Goal: Task Accomplishment & Management: Complete application form

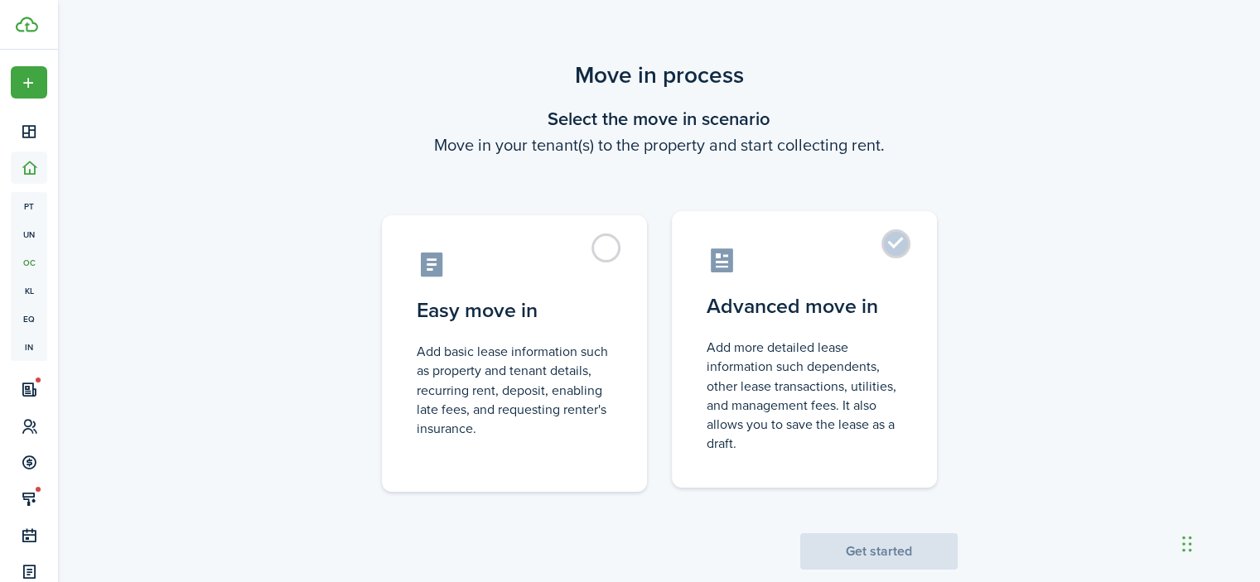
scroll to position [33, 0]
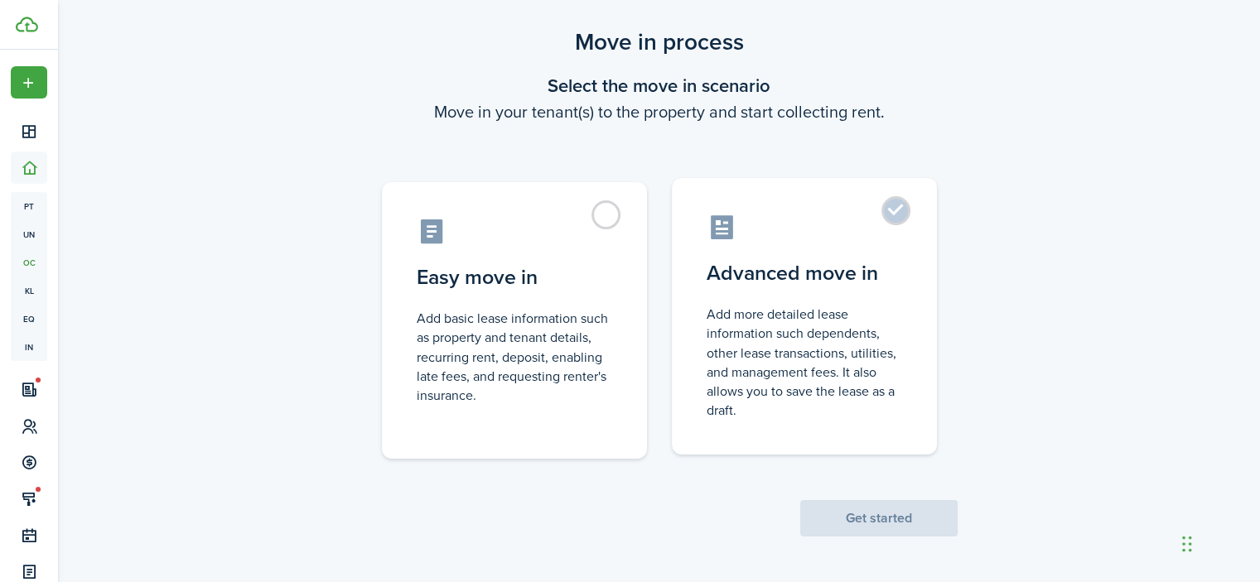
click at [761, 304] on label "Advanced move in Add more detailed lease information such dependents, other lea…" at bounding box center [804, 316] width 265 height 277
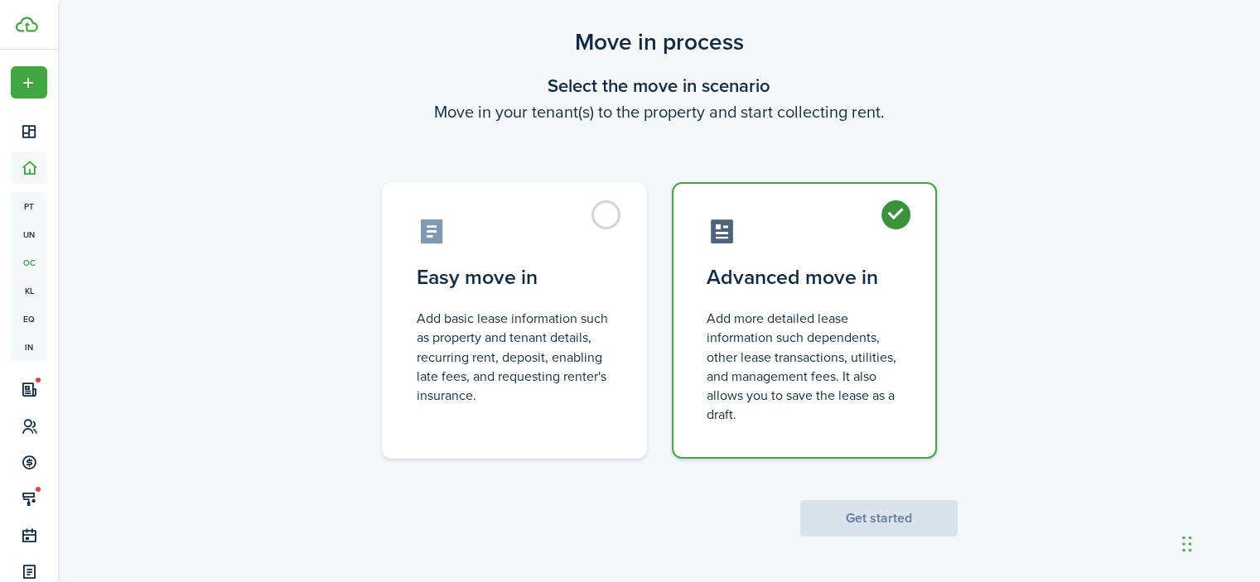
radio input "true"
click at [833, 511] on button "Get started" at bounding box center [878, 518] width 157 height 36
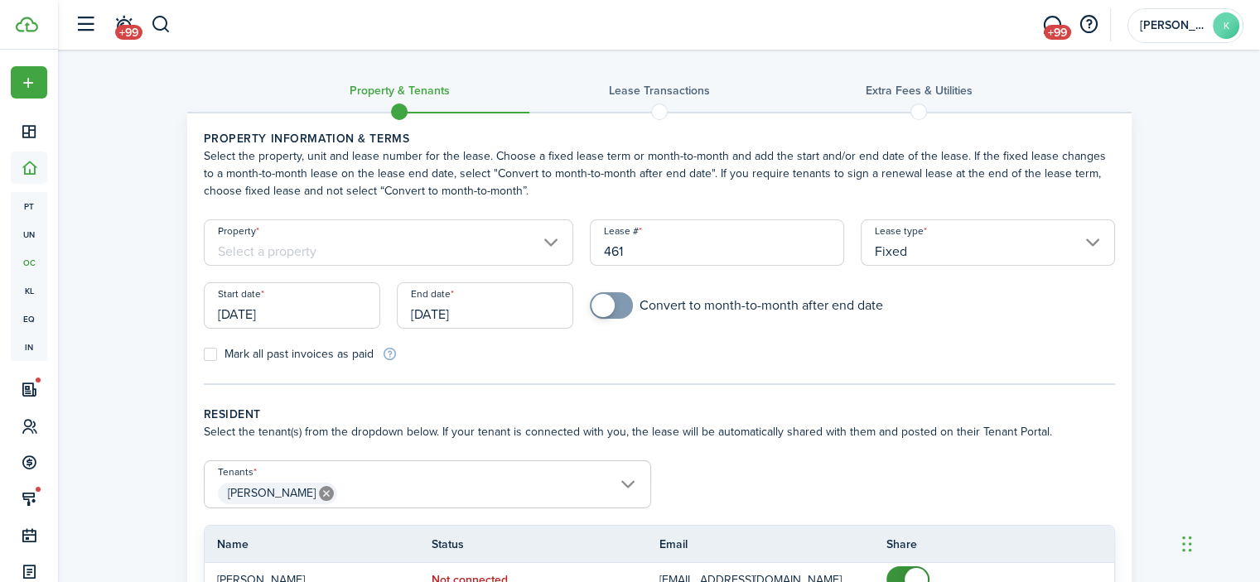
click at [446, 239] on input "Property" at bounding box center [389, 242] width 370 height 46
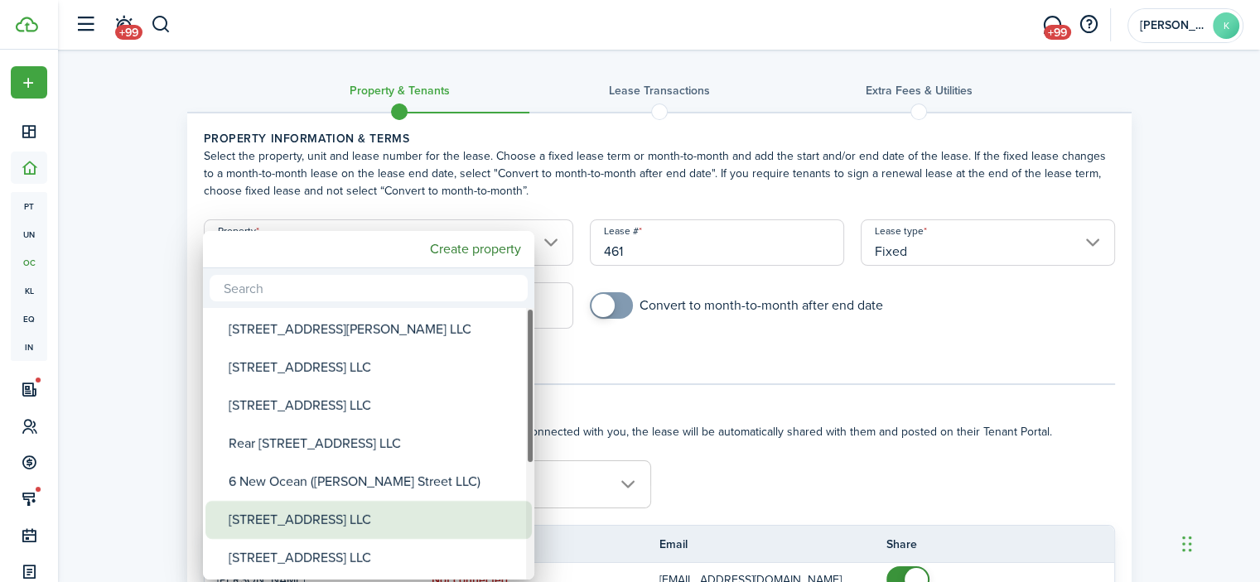
click at [315, 517] on div "[STREET_ADDRESS] LLC" at bounding box center [375, 520] width 293 height 38
type input "[STREET_ADDRESS] LLC"
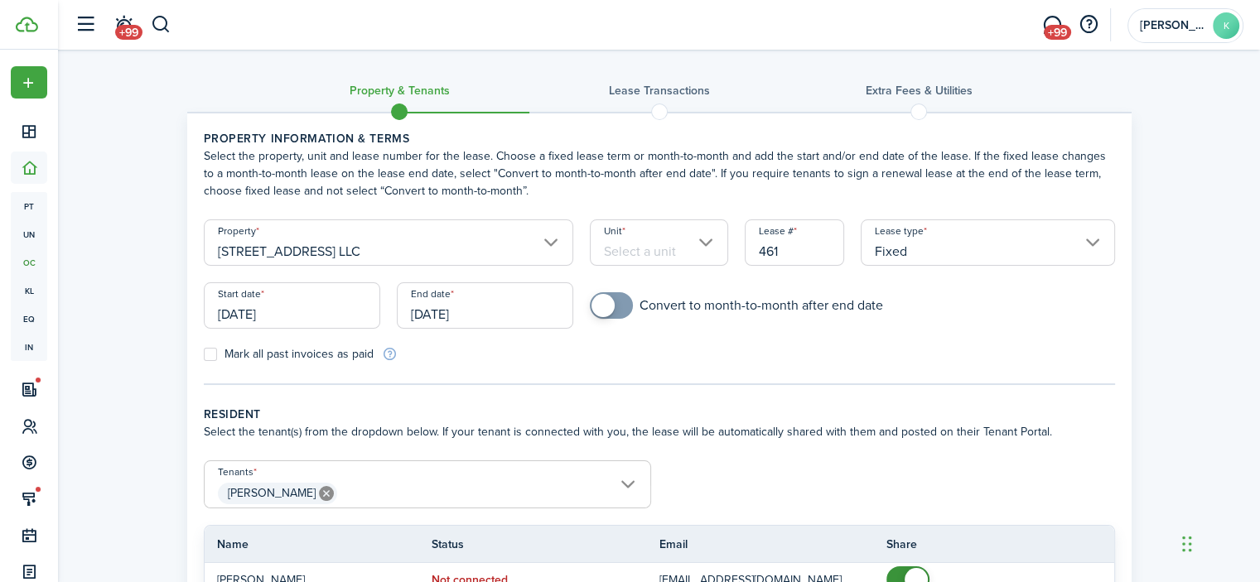
click at [297, 312] on input "[DATE]" at bounding box center [292, 305] width 176 height 46
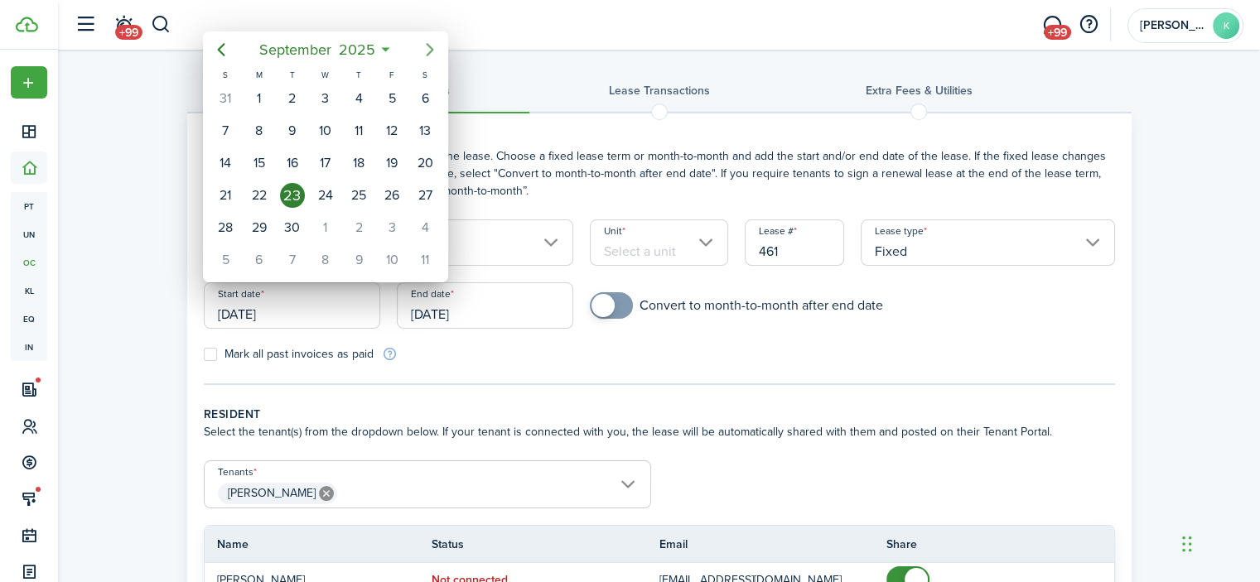
click at [432, 50] on icon "Next page" at bounding box center [430, 49] width 7 height 13
click at [330, 93] on div "1" at bounding box center [325, 98] width 25 height 25
type input "[DATE]"
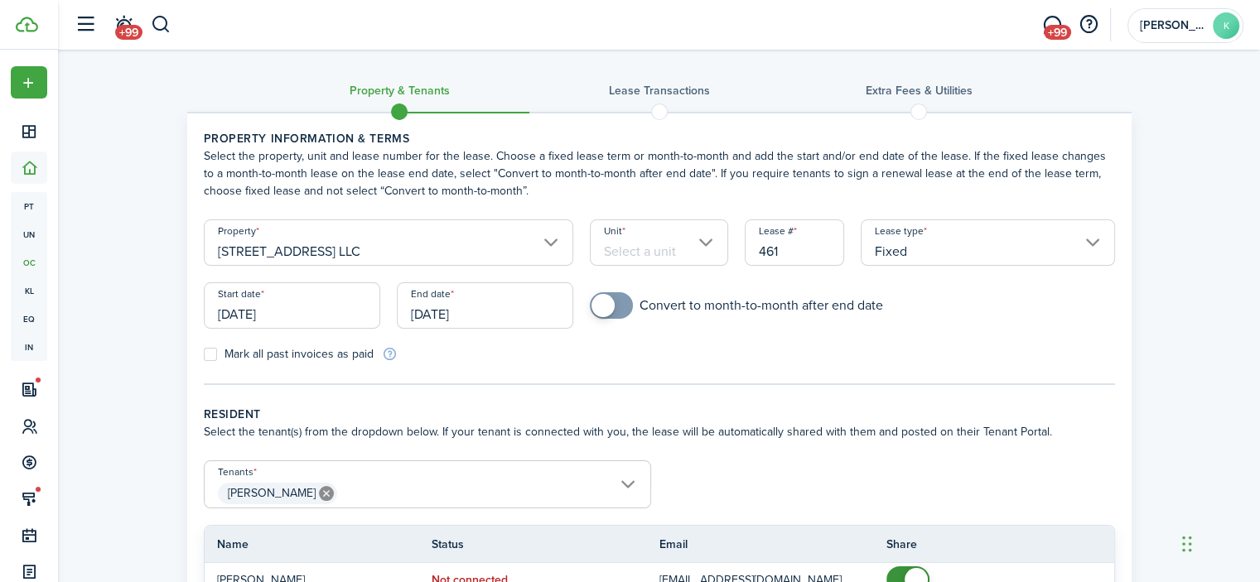
click at [497, 312] on input "[DATE]" at bounding box center [485, 305] width 176 height 46
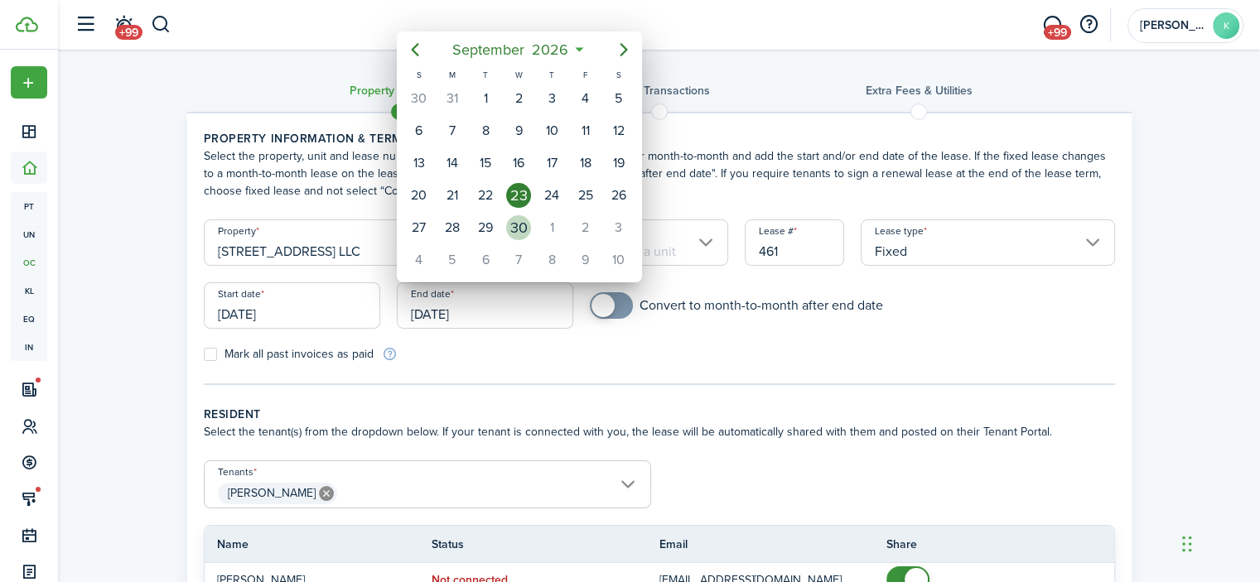
click at [513, 218] on div "30" at bounding box center [518, 227] width 25 height 25
type input "[DATE]"
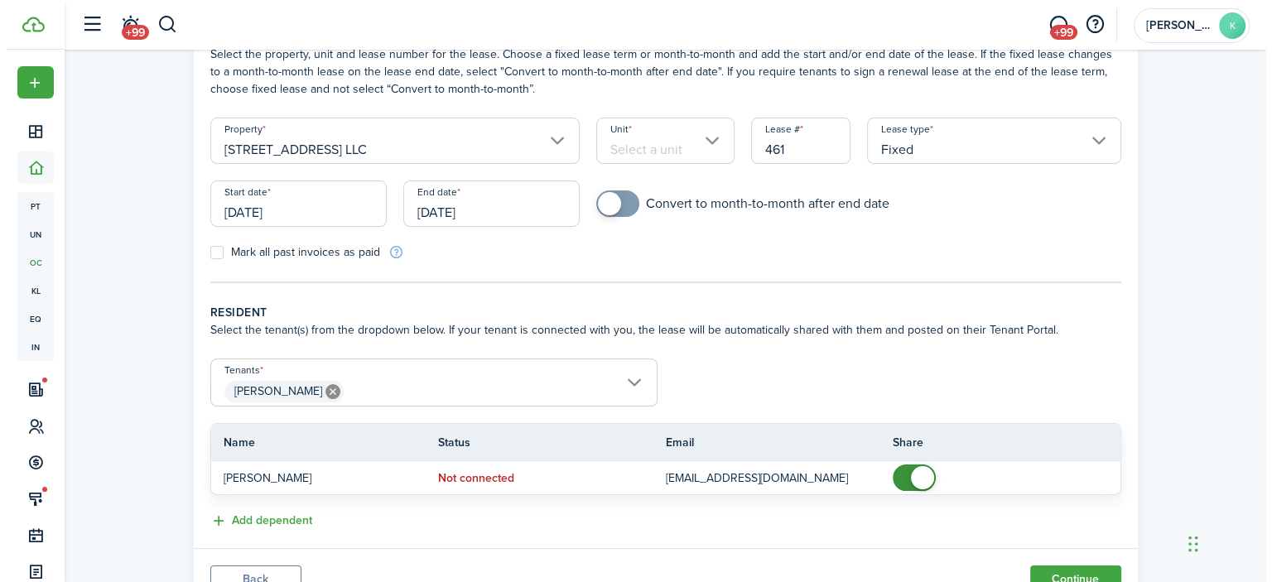
scroll to position [174, 0]
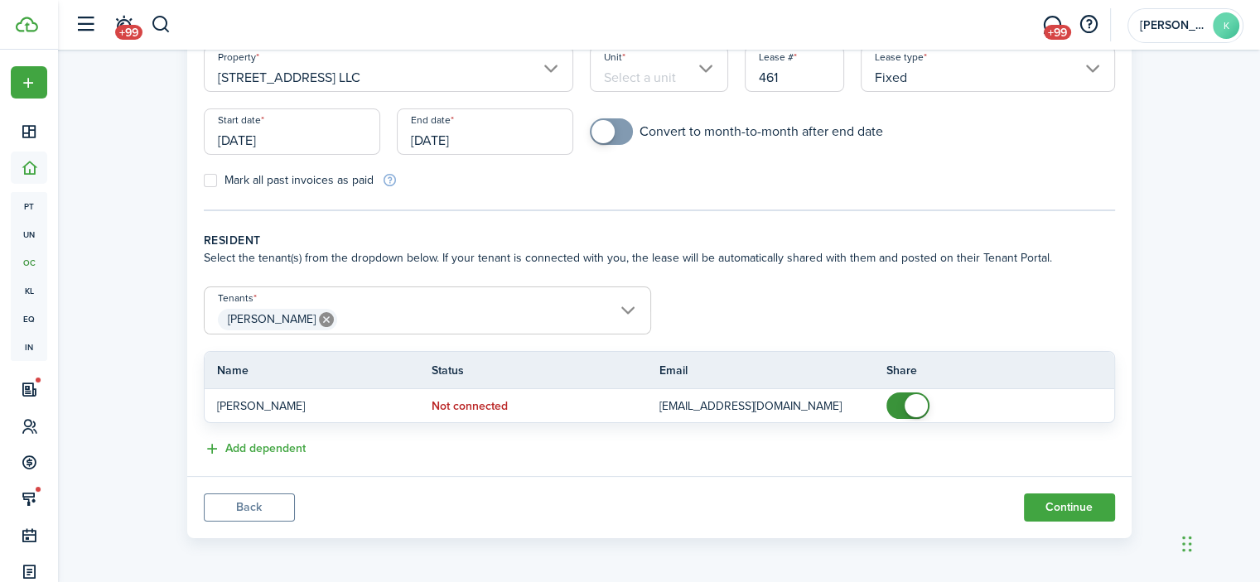
click at [633, 310] on span "[PERSON_NAME]" at bounding box center [428, 320] width 446 height 28
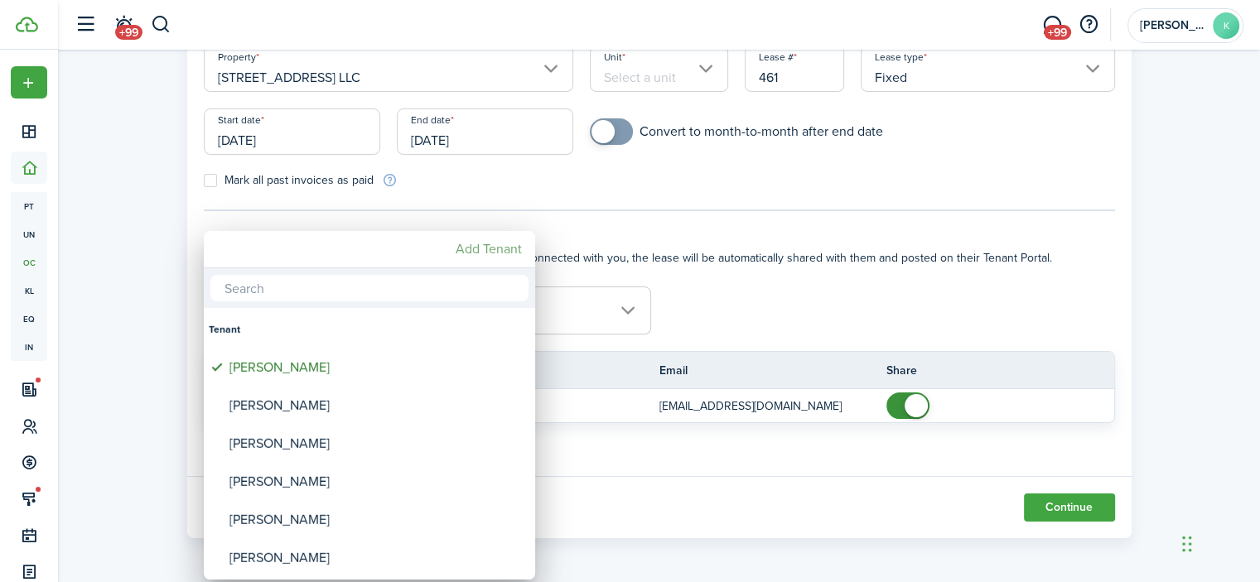
click at [502, 246] on mbsc-button "Add Tenant" at bounding box center [489, 249] width 80 height 30
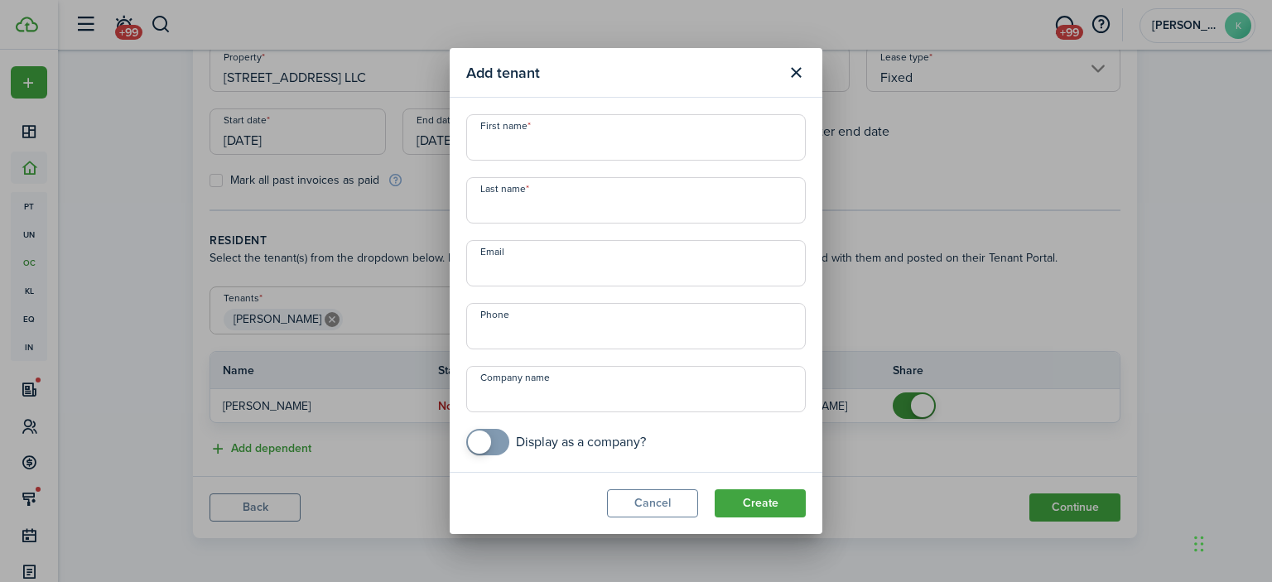
click at [558, 137] on input "First name" at bounding box center [636, 137] width 340 height 46
type input "[PERSON_NAME]"
type input "[EMAIL_ADDRESS][DOMAIN_NAME]"
click at [533, 394] on input "Company name" at bounding box center [636, 389] width 340 height 46
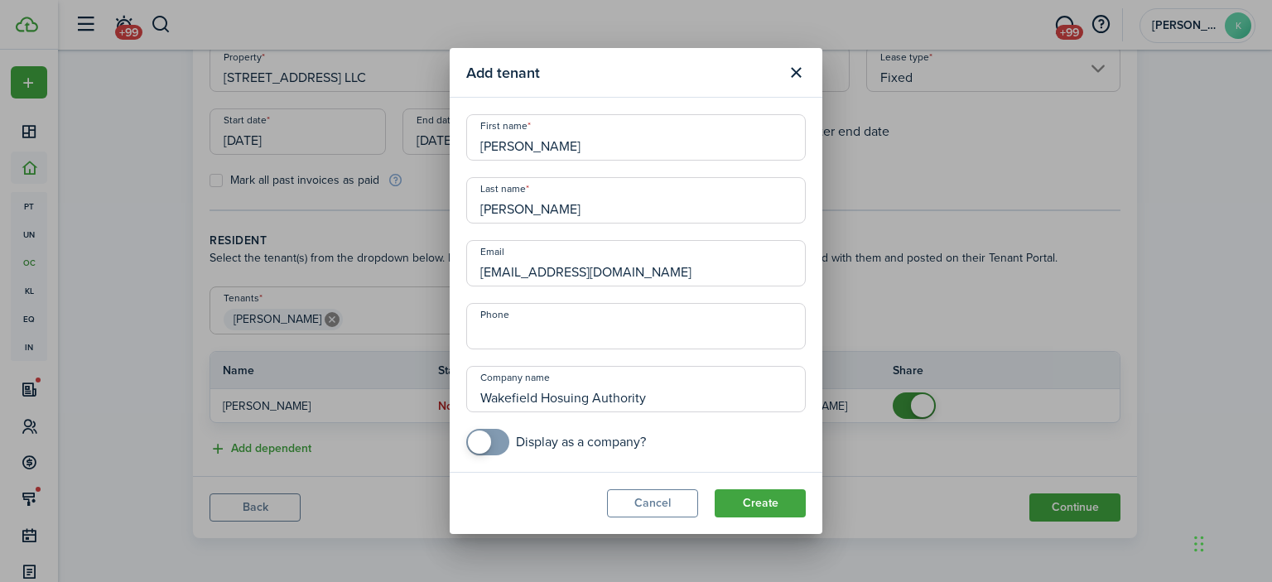
type input "Wakefield Hosuing Authority"
checkbox input "true"
click at [491, 431] on span at bounding box center [488, 442] width 17 height 27
click at [746, 504] on button "Create" at bounding box center [760, 503] width 91 height 28
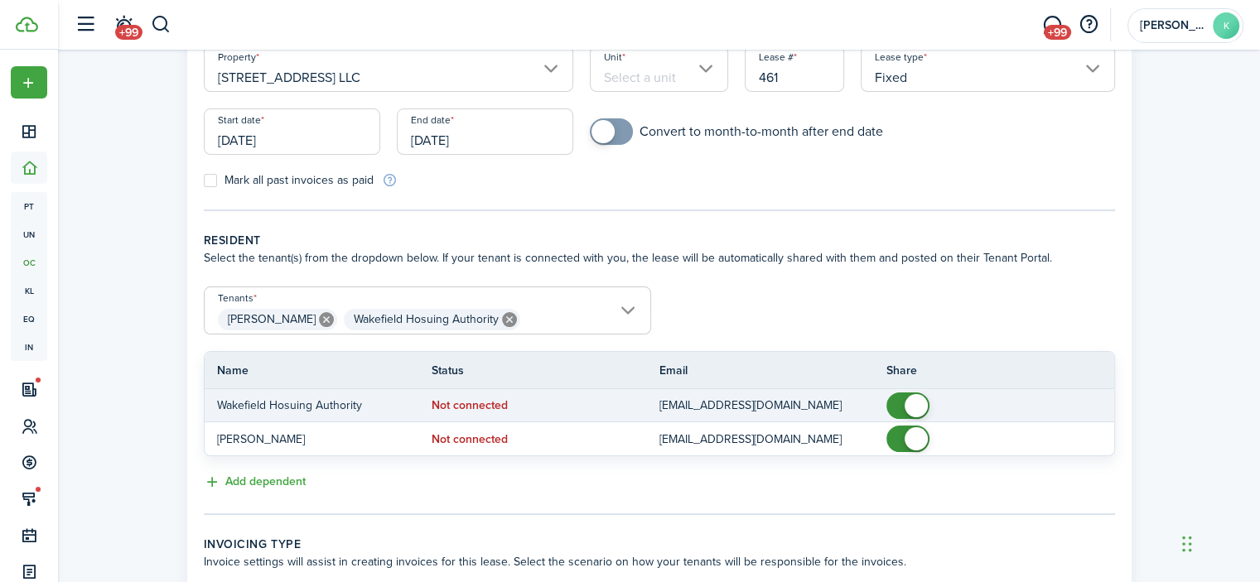
checkbox input "false"
click at [914, 398] on span at bounding box center [915, 405] width 23 height 23
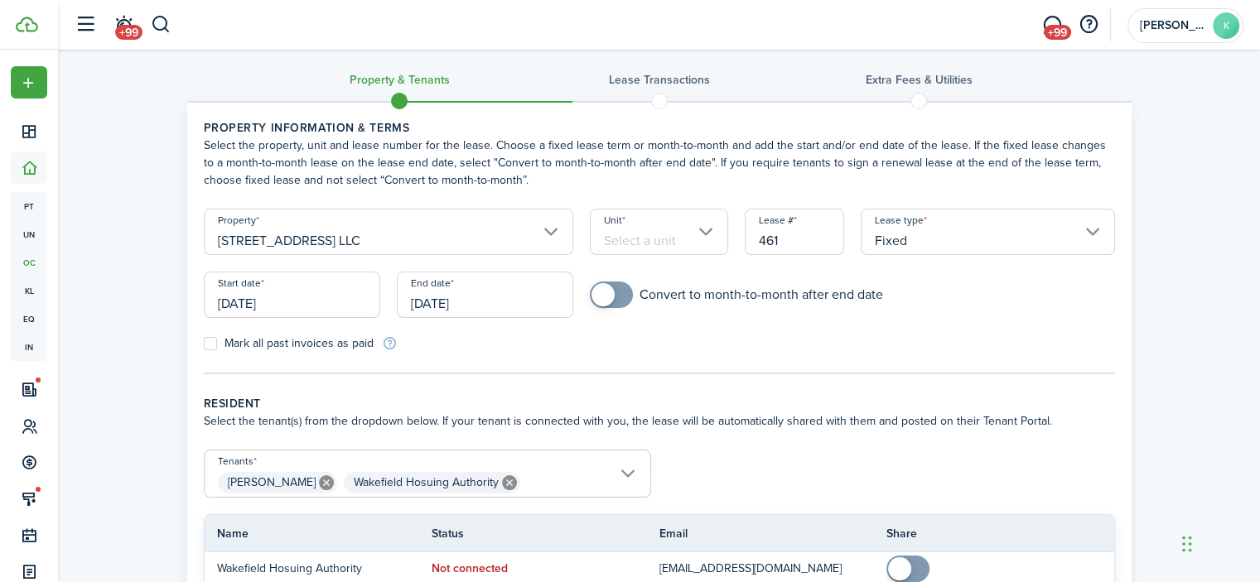
scroll to position [0, 0]
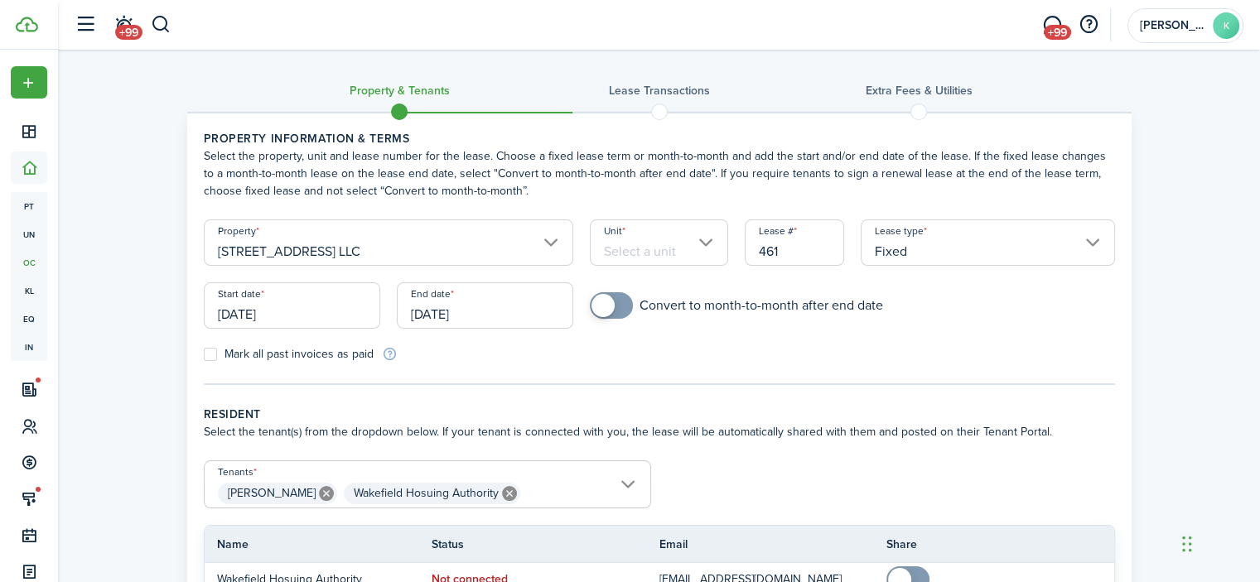
click at [704, 239] on input "Unit" at bounding box center [659, 242] width 138 height 46
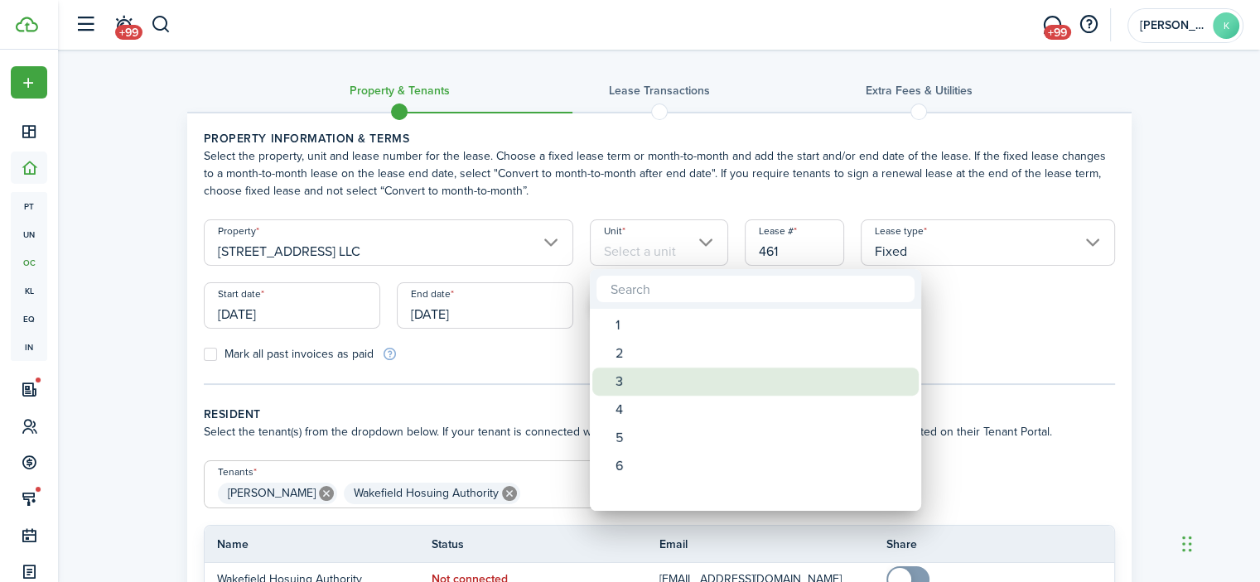
click at [638, 376] on div "3" at bounding box center [761, 382] width 293 height 28
type input "3"
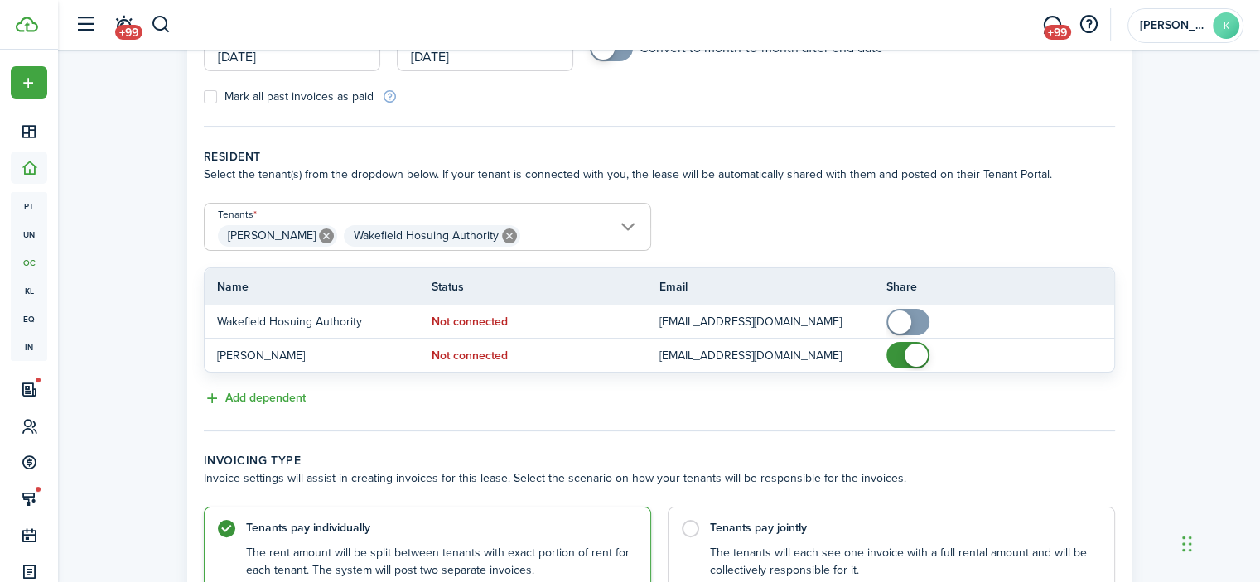
scroll to position [406, 0]
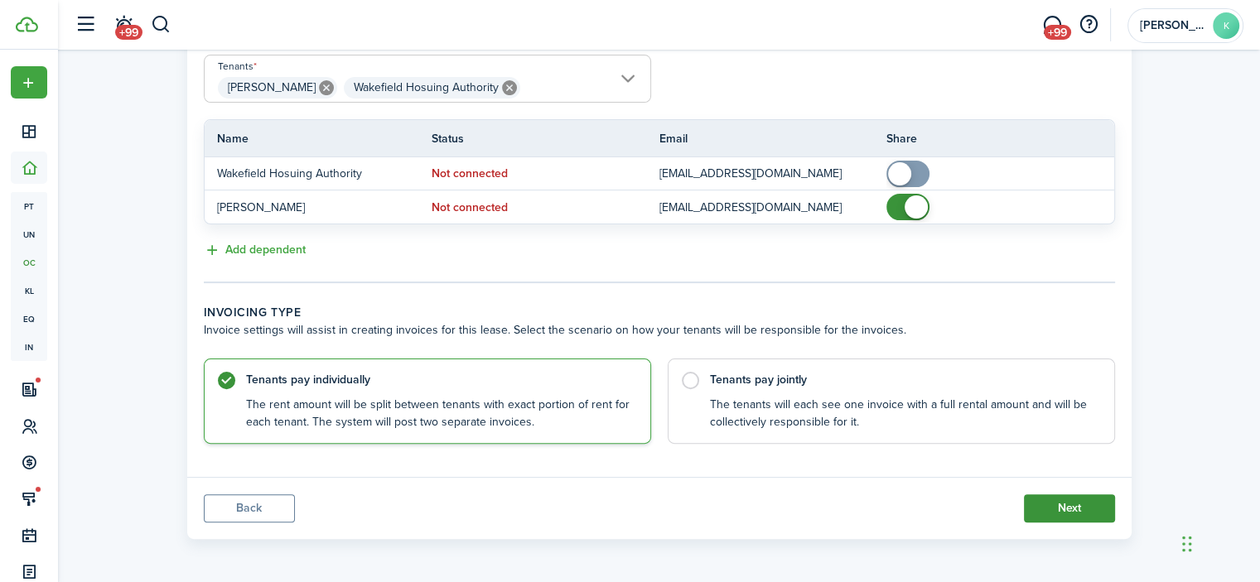
click at [1048, 502] on button "Next" at bounding box center [1069, 508] width 91 height 28
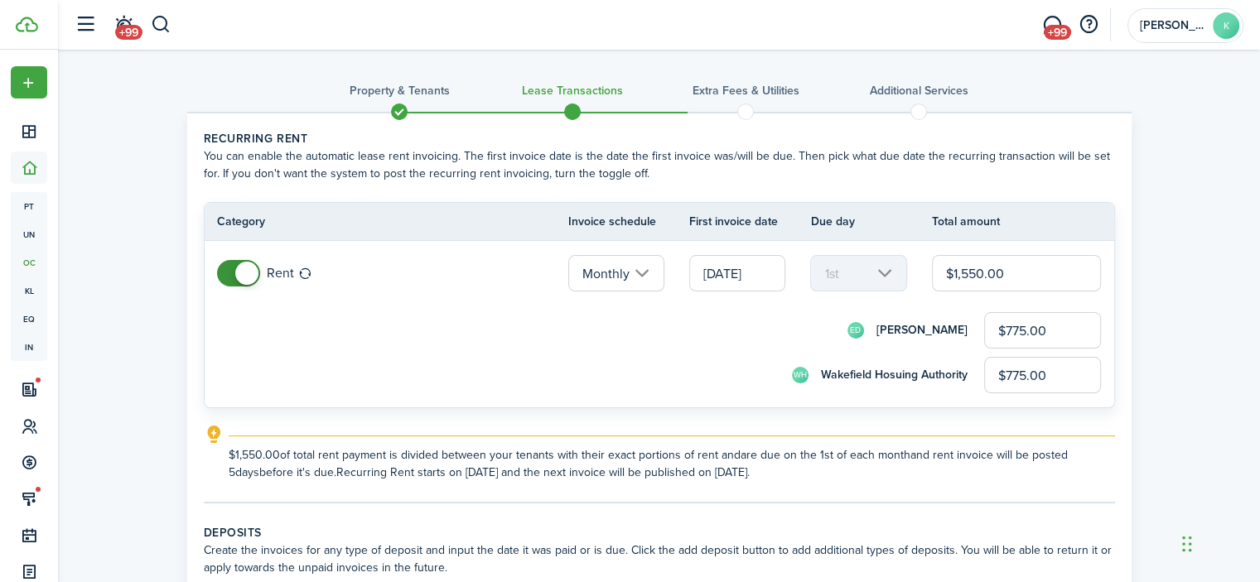
click at [1048, 502] on tc-wizard-step "Recurring rent You can enable the automatic lease rent invoicing. The first inv…" at bounding box center [659, 317] width 911 height 374
click at [1036, 281] on input "$1,550.00" at bounding box center [1017, 273] width 170 height 36
type input "$1"
type input "$0.50"
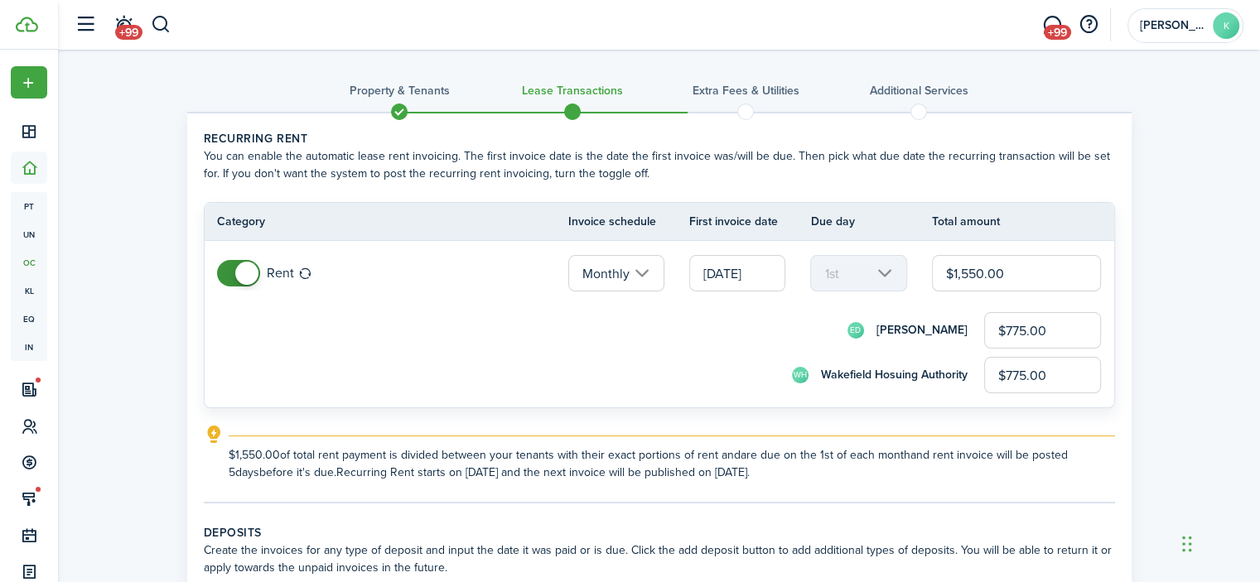
type input "$0.50"
type input "$18"
type input "$9.00"
type input "$180"
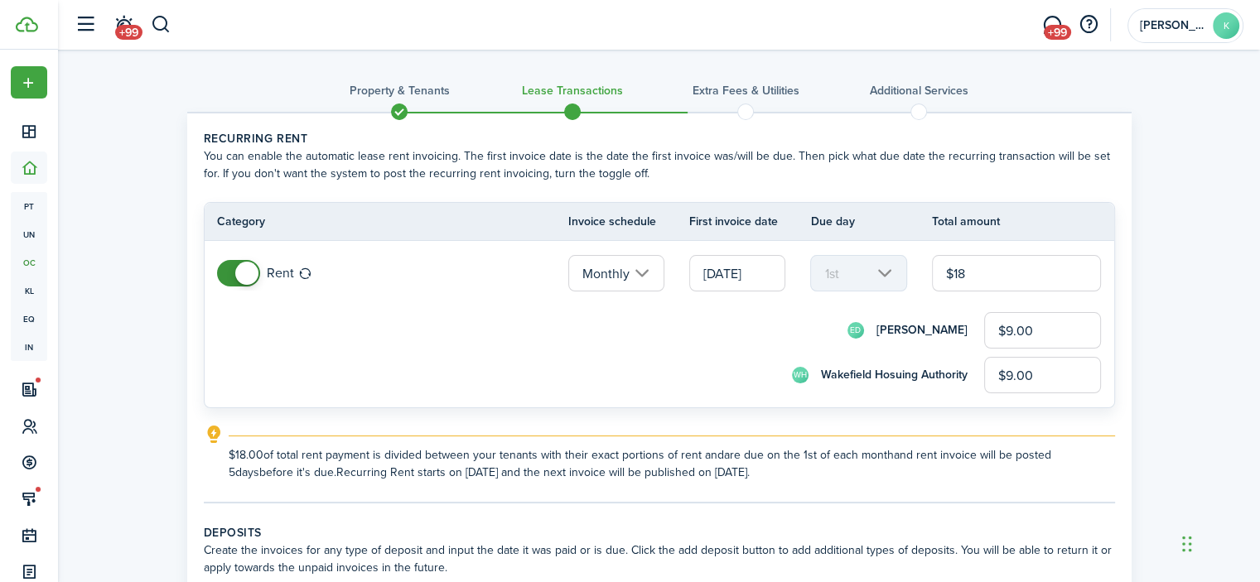
type input "$90.00"
type input "$1,800"
type input "$900.00"
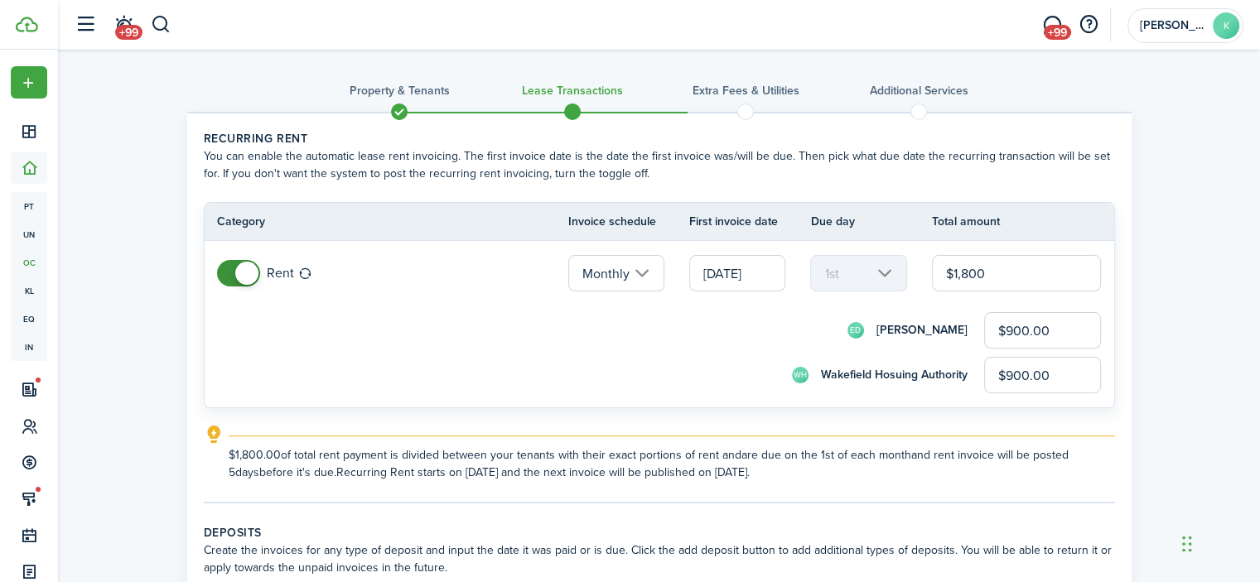
type input "$1,800.00"
click at [691, 322] on div "ED [PERSON_NAME] $900.00" at bounding box center [682, 330] width 839 height 36
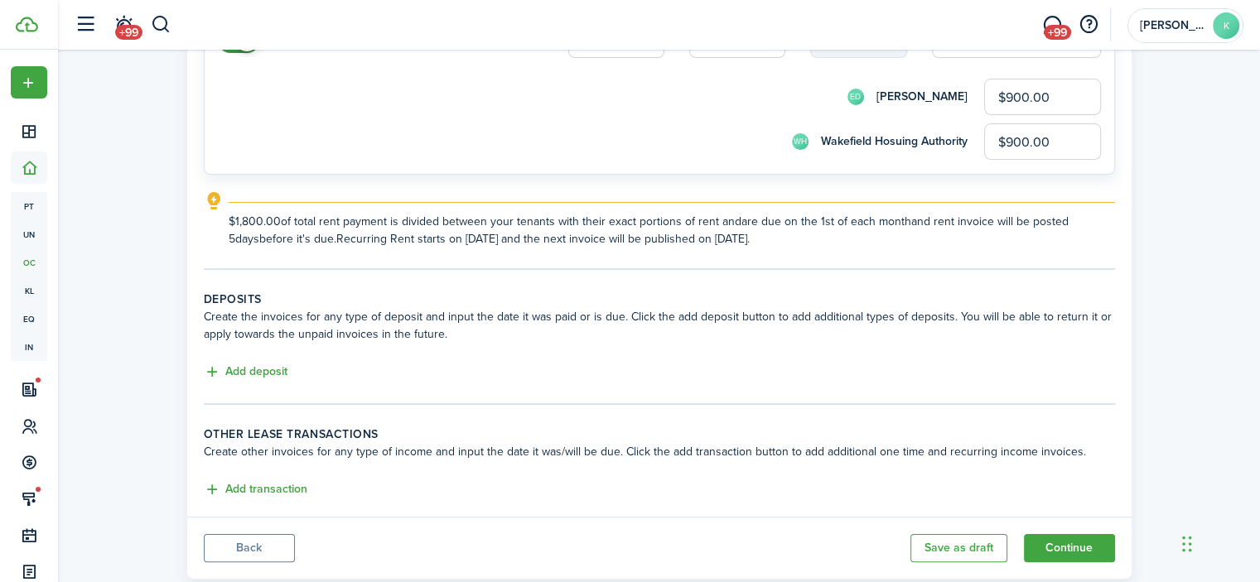
scroll to position [273, 0]
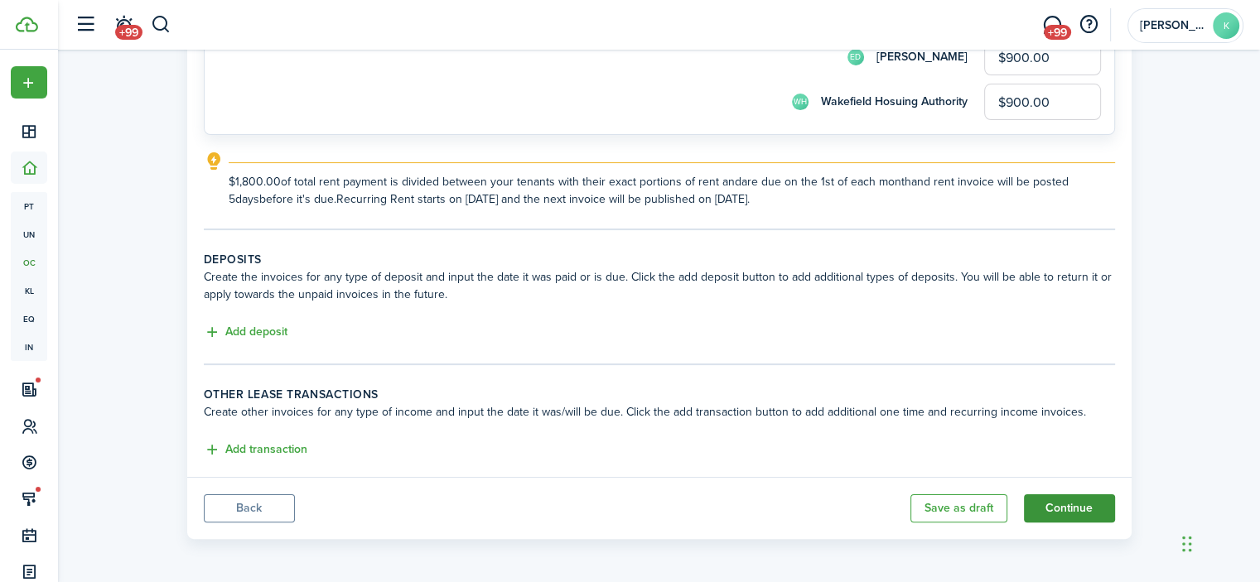
click at [1052, 495] on button "Continue" at bounding box center [1069, 508] width 91 height 28
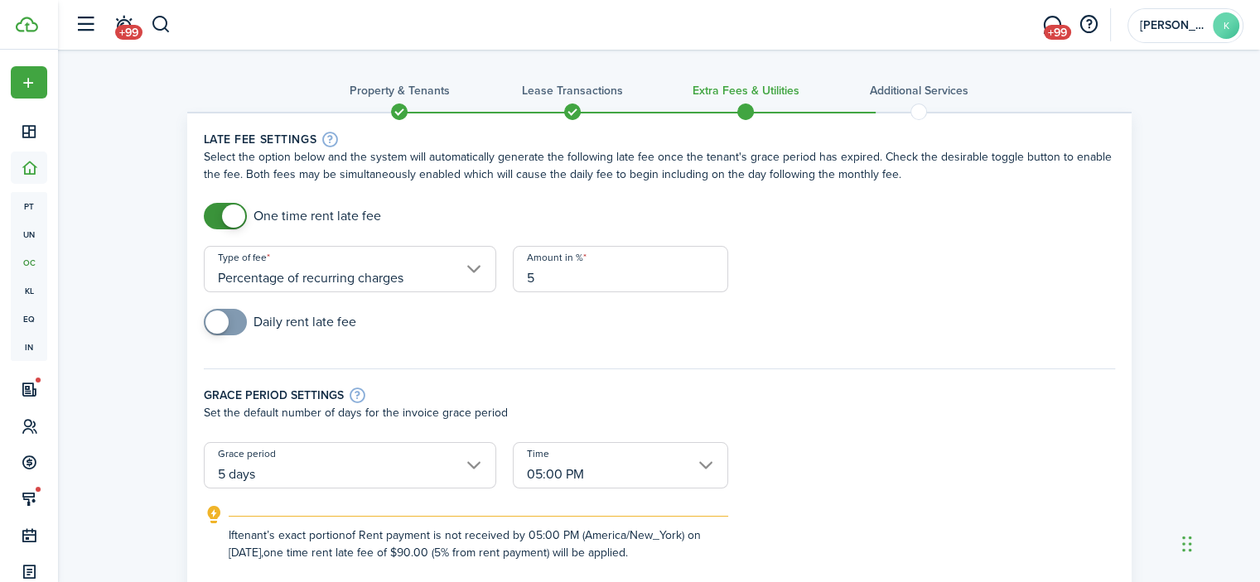
click at [480, 268] on input "Percentage of recurring charges" at bounding box center [350, 269] width 292 height 46
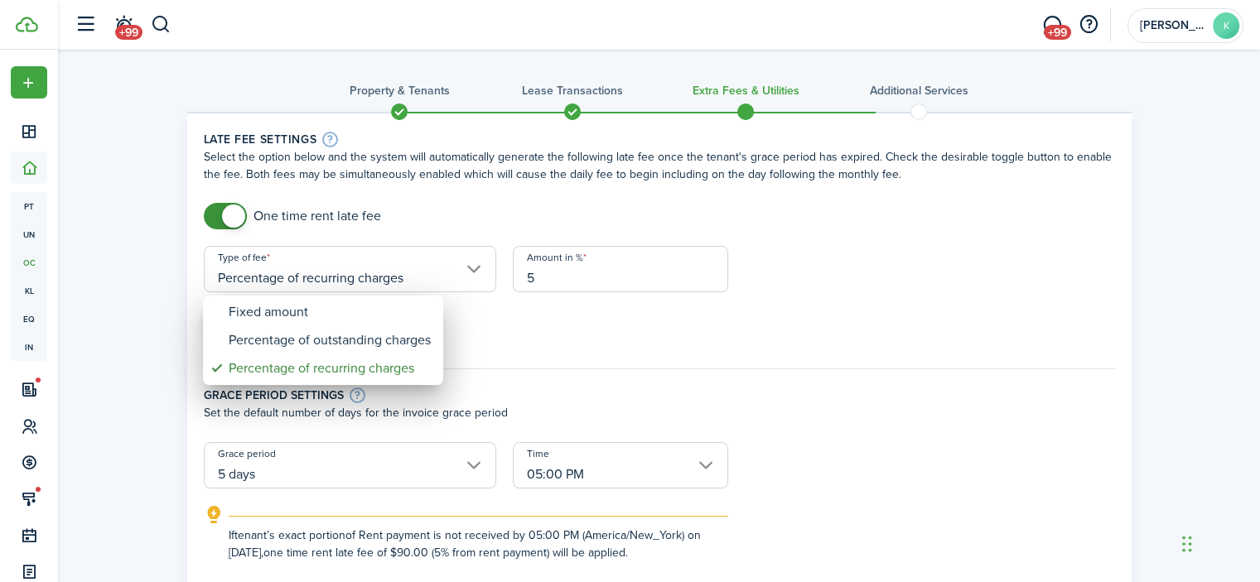
click at [229, 213] on div at bounding box center [629, 290] width 1525 height 847
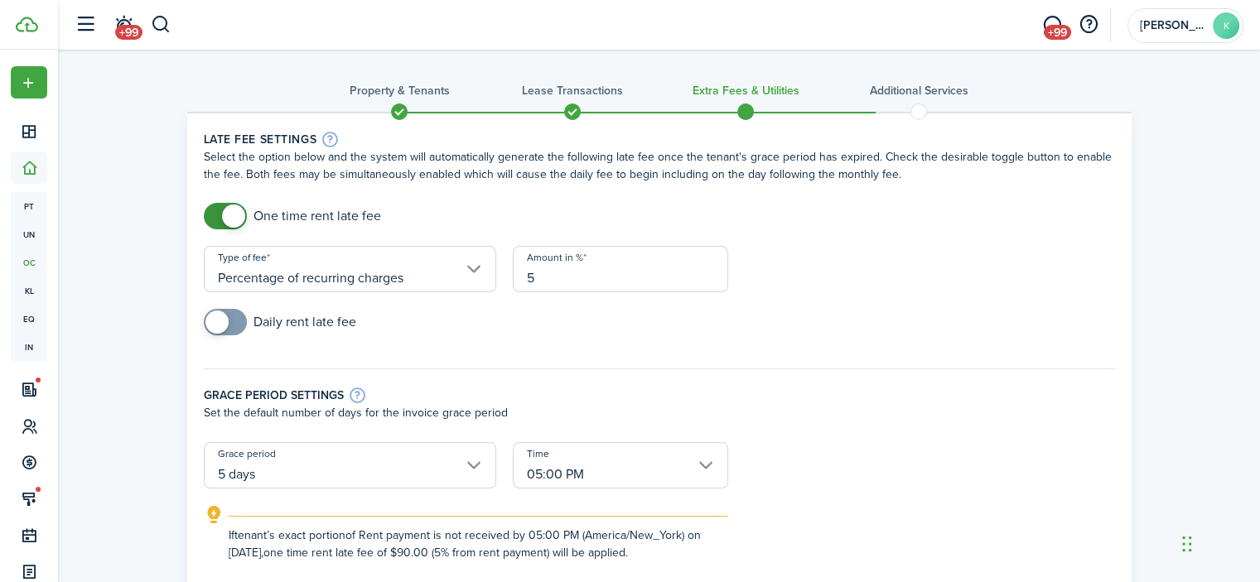
checkbox input "false"
click at [229, 213] on span at bounding box center [233, 216] width 23 height 23
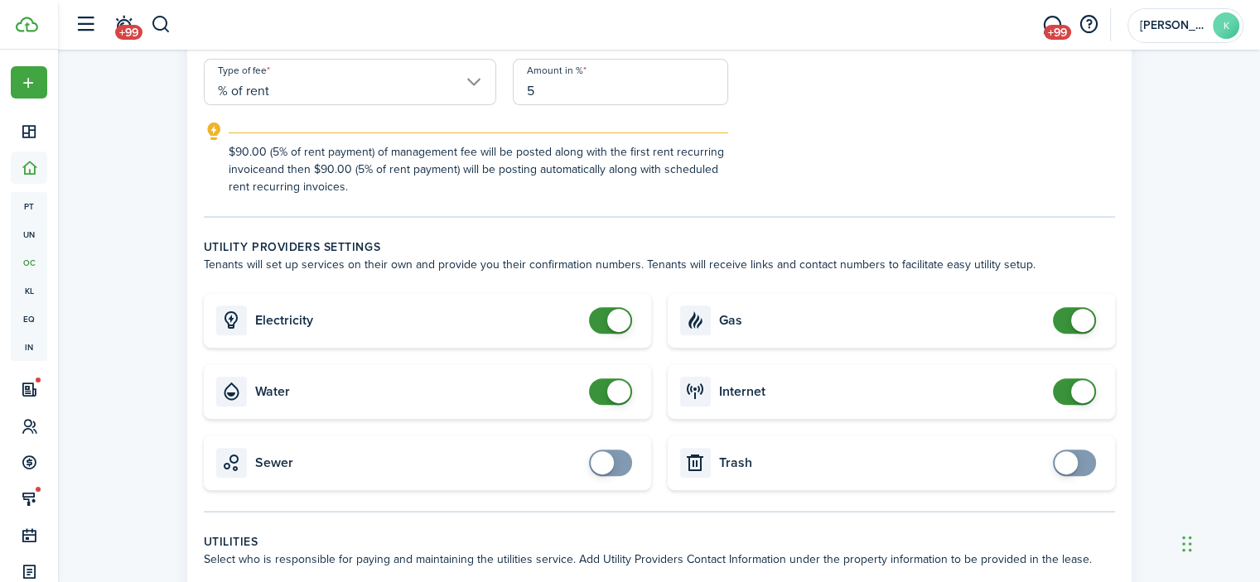
scroll to position [495, 0]
checkbox input "false"
click at [618, 393] on span at bounding box center [618, 390] width 23 height 23
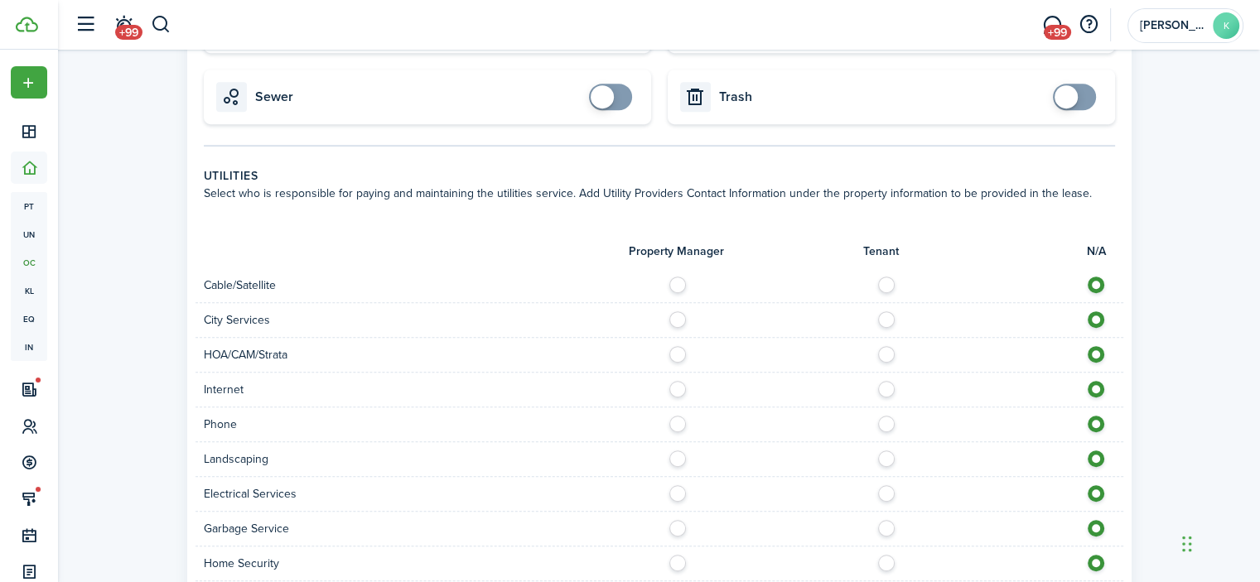
scroll to position [861, 0]
click at [889, 283] on label at bounding box center [890, 280] width 29 height 8
radio input "true"
click at [674, 319] on label at bounding box center [682, 315] width 29 height 8
radio input "true"
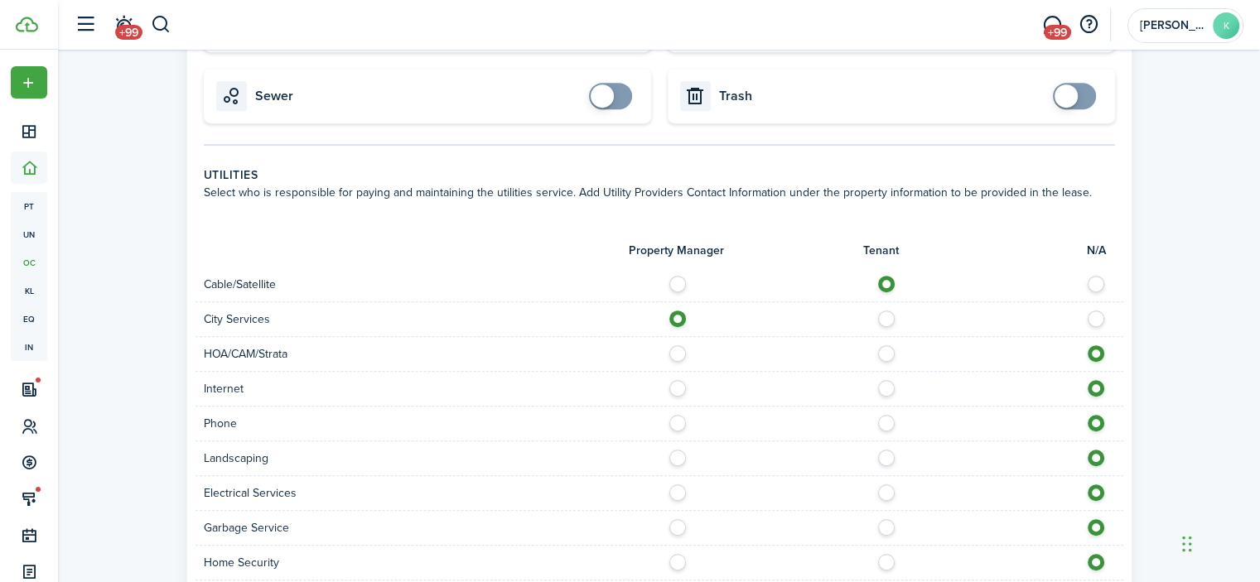
click at [885, 388] on label at bounding box center [890, 384] width 29 height 8
radio input "true"
click at [680, 458] on label at bounding box center [682, 454] width 29 height 8
radio input "true"
click at [892, 491] on label at bounding box center [890, 488] width 29 height 8
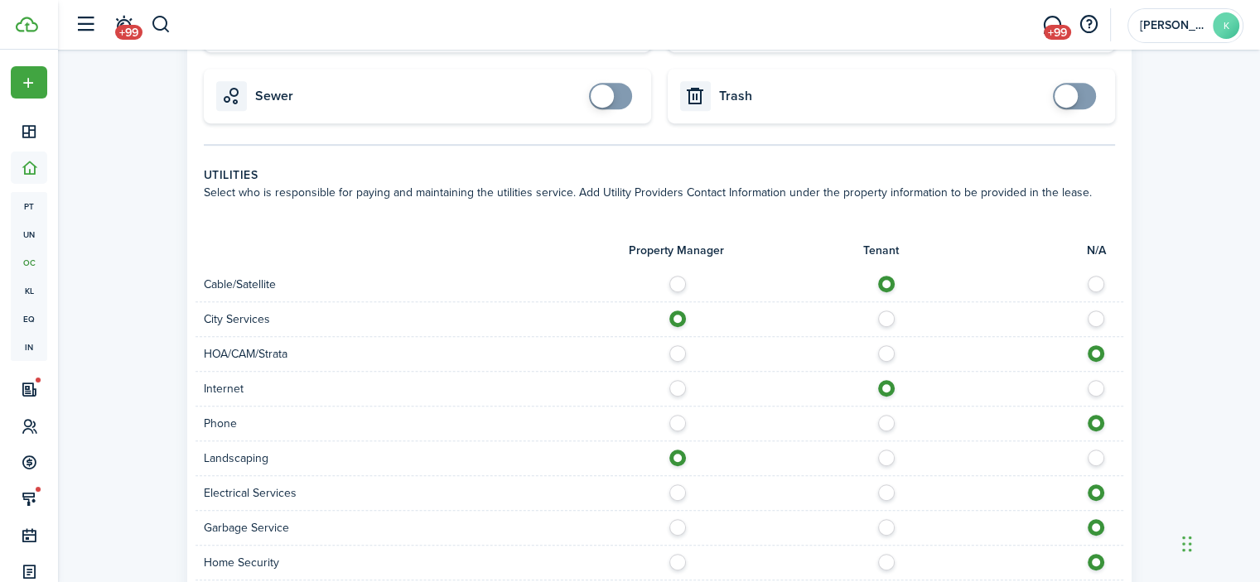
radio input "true"
click at [684, 525] on label at bounding box center [682, 523] width 29 height 8
radio input "true"
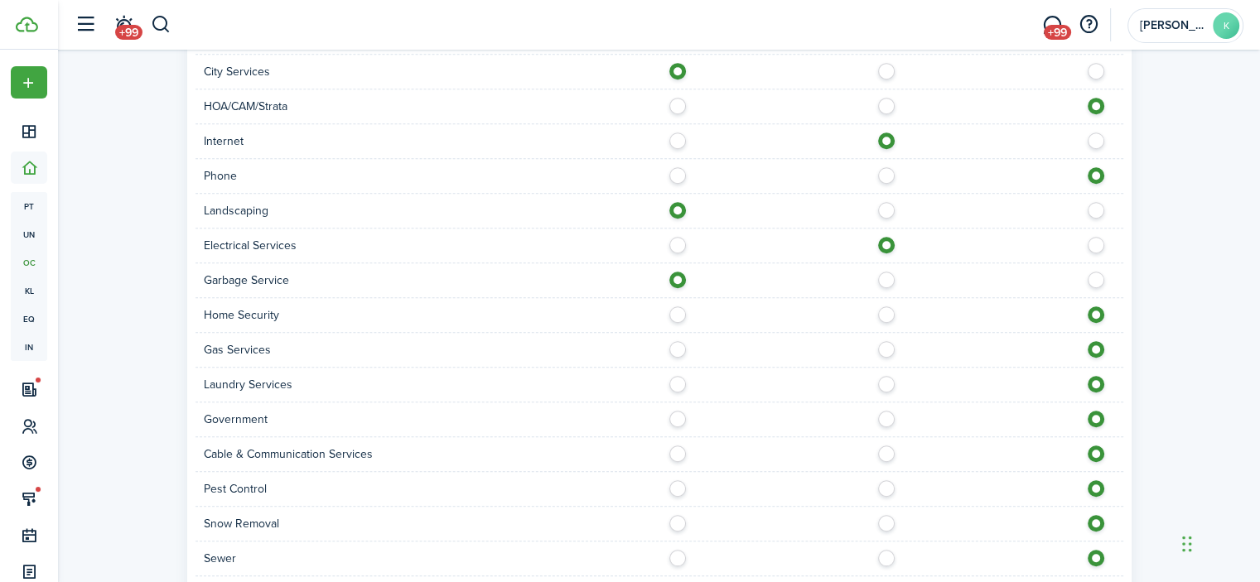
scroll to position [1113, 0]
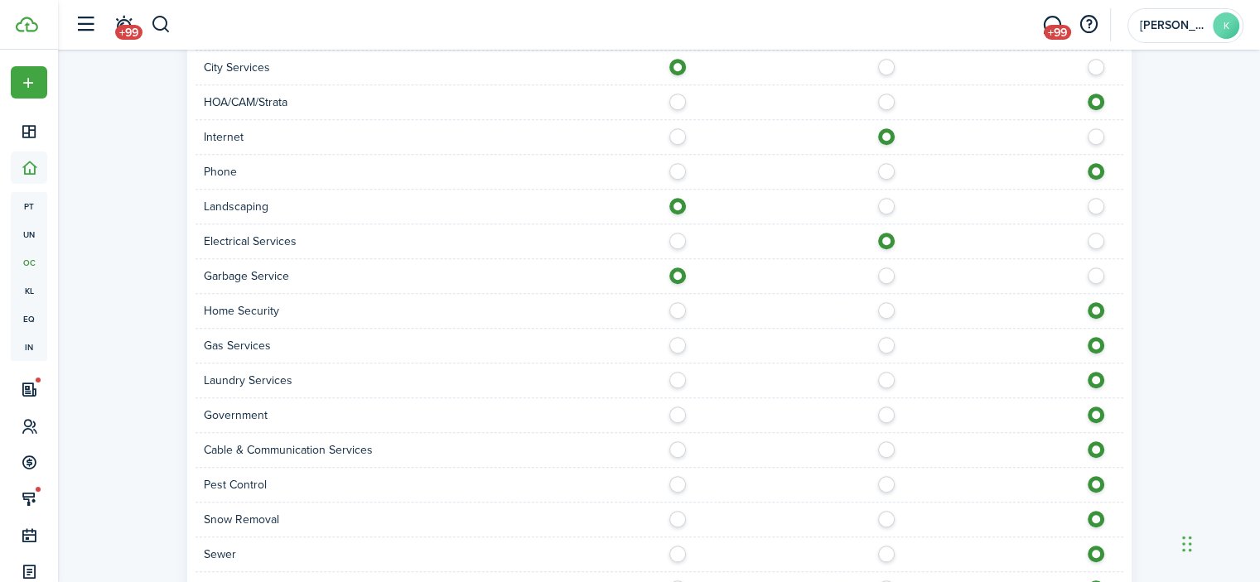
click at [886, 345] on label at bounding box center [890, 341] width 29 height 8
radio input "true"
click at [889, 380] on label at bounding box center [890, 376] width 29 height 8
radio input "true"
click at [886, 449] on label at bounding box center [890, 445] width 29 height 8
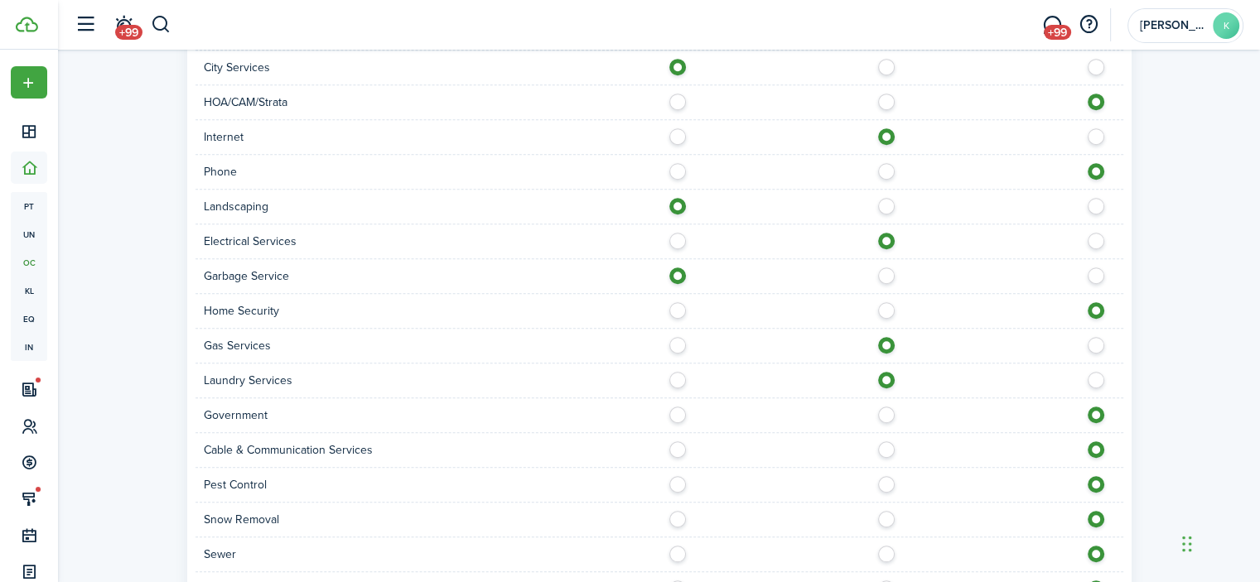
radio input "true"
click at [677, 484] on label at bounding box center [682, 480] width 29 height 8
radio input "true"
click at [684, 524] on div at bounding box center [891, 519] width 464 height 17
click at [683, 512] on label at bounding box center [682, 515] width 29 height 8
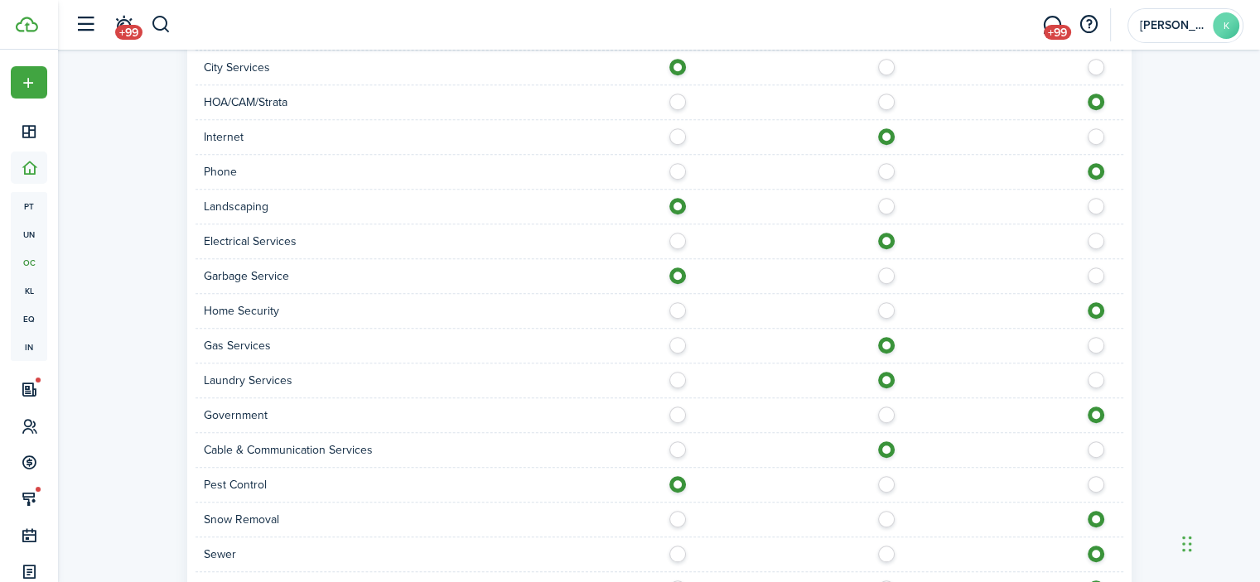
radio input "true"
click at [679, 546] on label at bounding box center [682, 550] width 29 height 8
radio input "true"
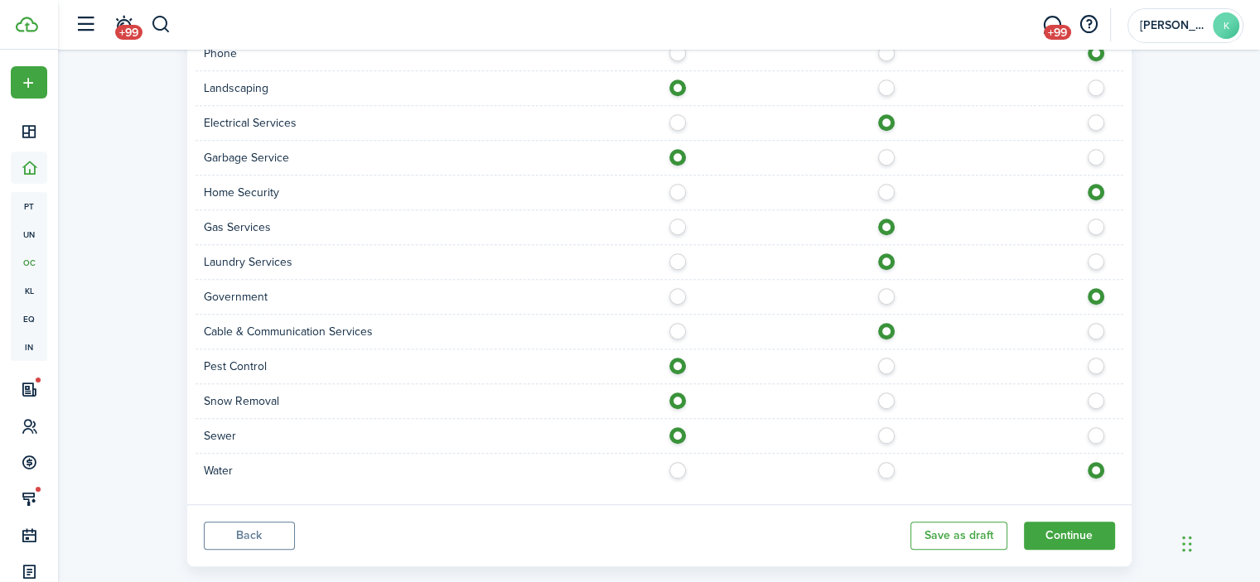
scroll to position [1258, 0]
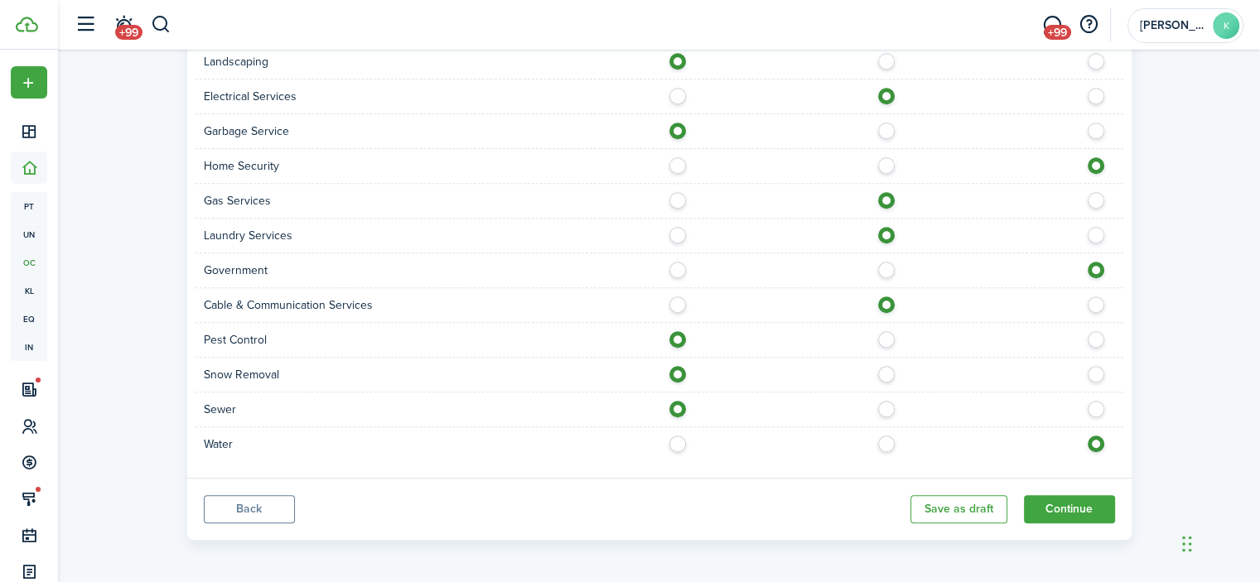
click at [677, 443] on label at bounding box center [682, 440] width 29 height 8
radio input "true"
click at [1082, 513] on button "Continue" at bounding box center [1069, 509] width 91 height 28
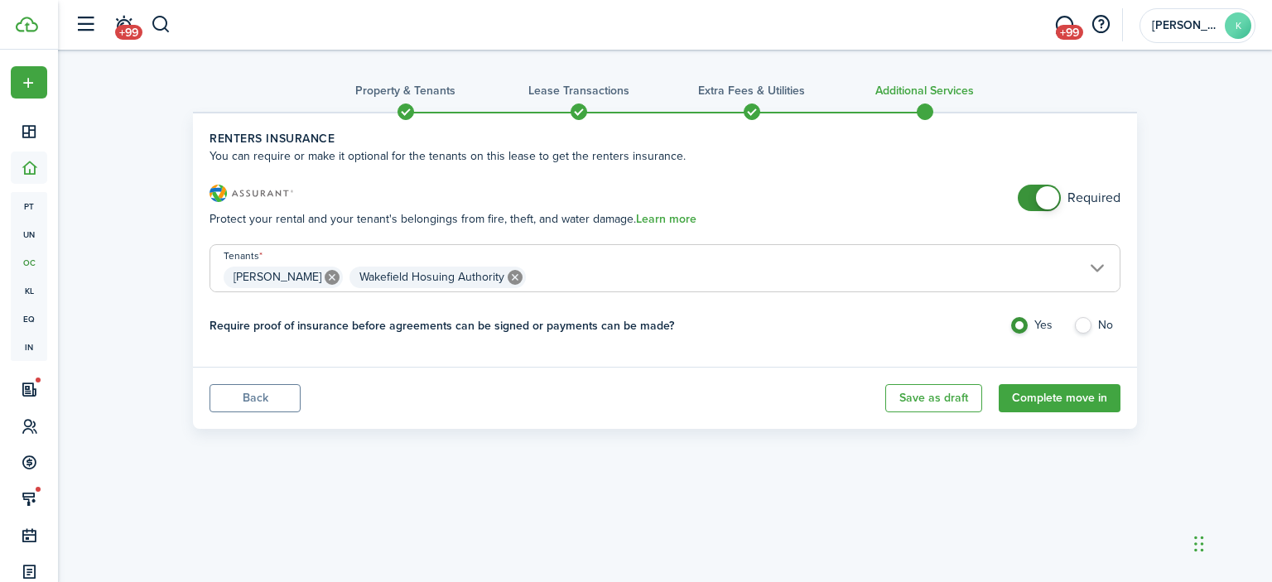
click at [508, 278] on icon at bounding box center [515, 277] width 15 height 15
type input "[PERSON_NAME]"
click at [1034, 396] on button "Complete move in" at bounding box center [1060, 398] width 122 height 28
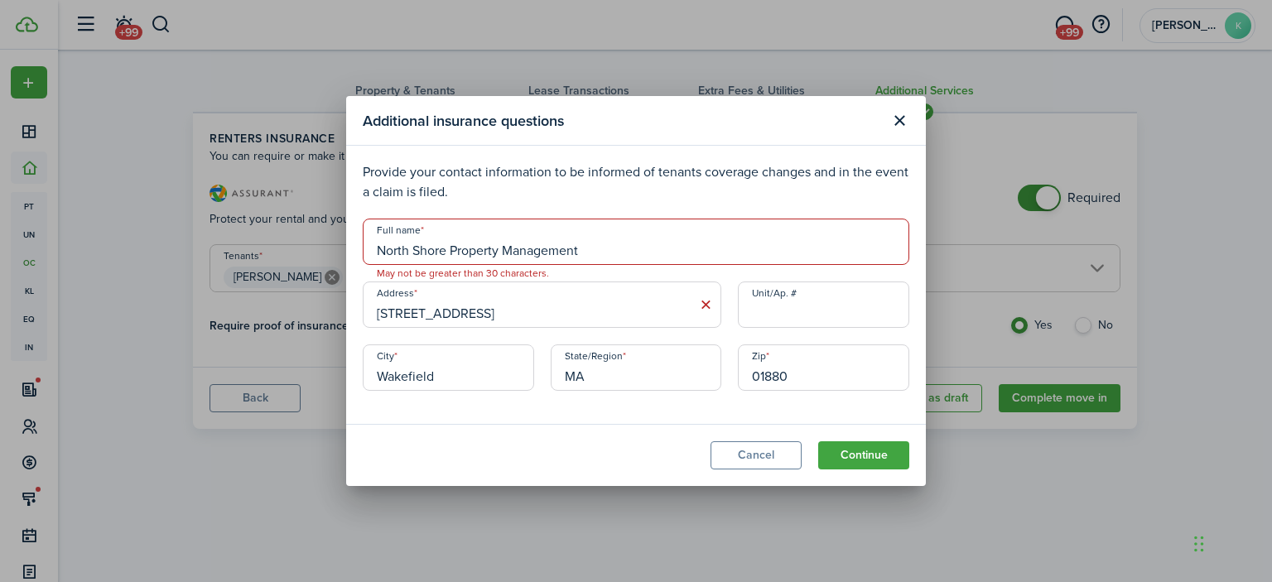
click at [685, 239] on input "North Shore Property Management" at bounding box center [636, 242] width 547 height 46
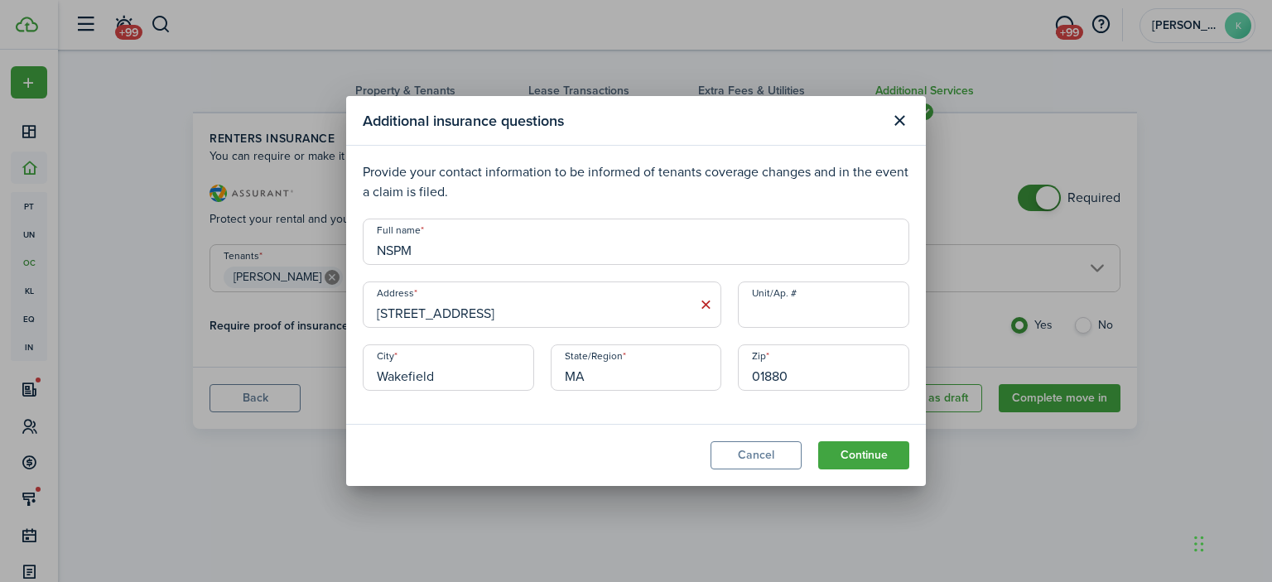
type input "NSPM"
click at [594, 311] on input "[STREET_ADDRESS]" at bounding box center [542, 305] width 359 height 46
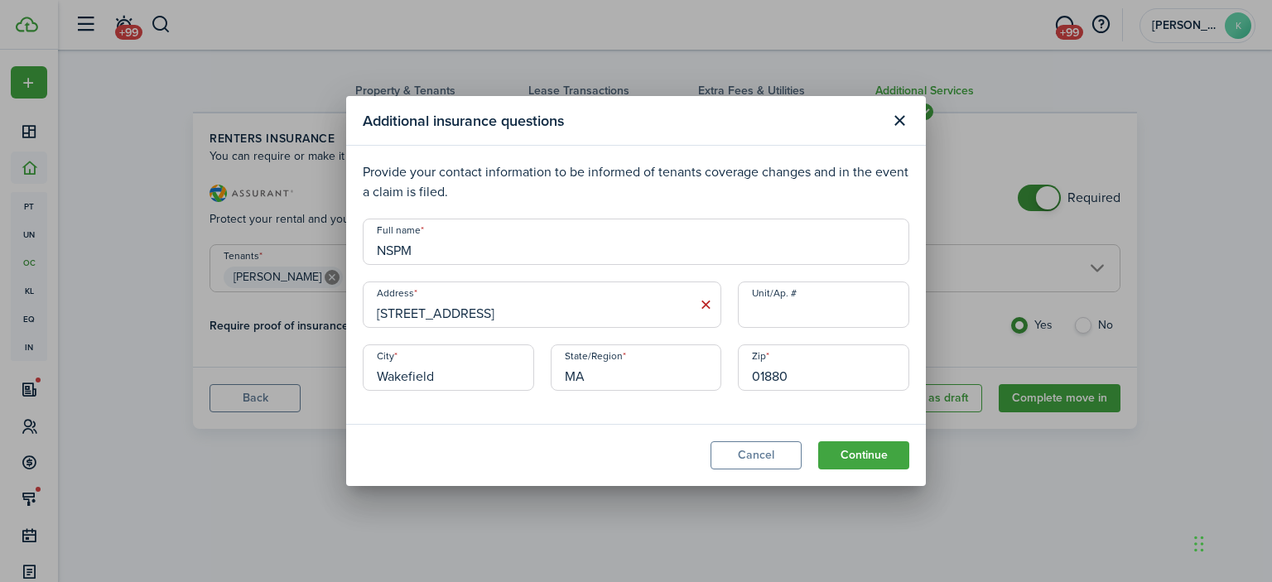
click at [594, 311] on input "[STREET_ADDRESS]" at bounding box center [542, 305] width 359 height 46
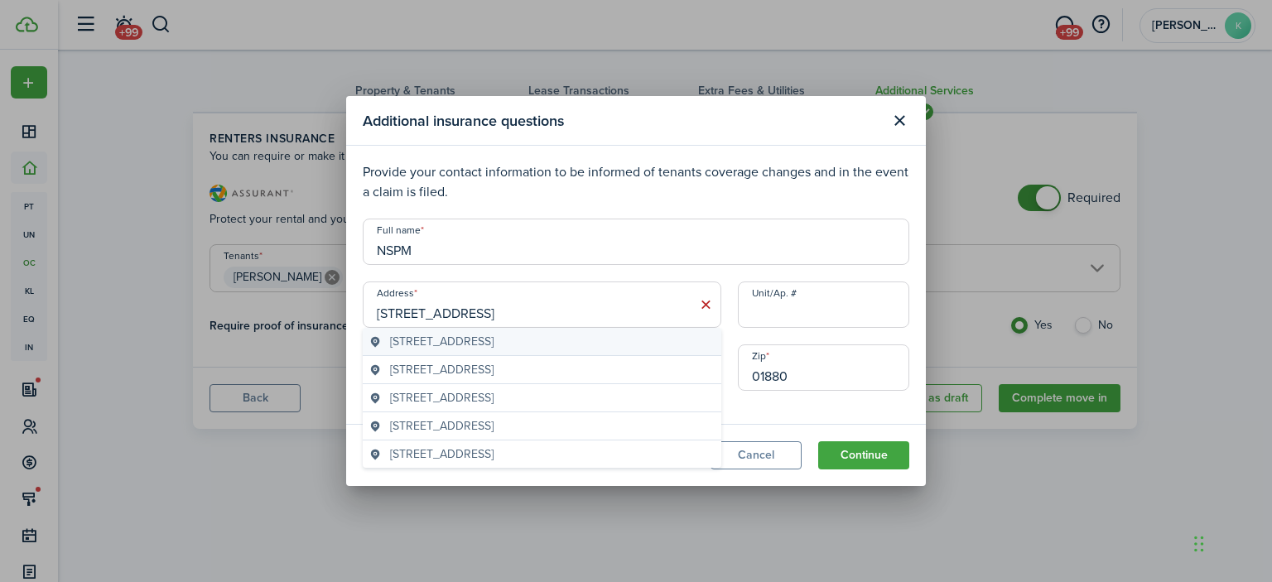
click at [575, 342] on geo-item "[STREET_ADDRESS]" at bounding box center [541, 341] width 345 height 17
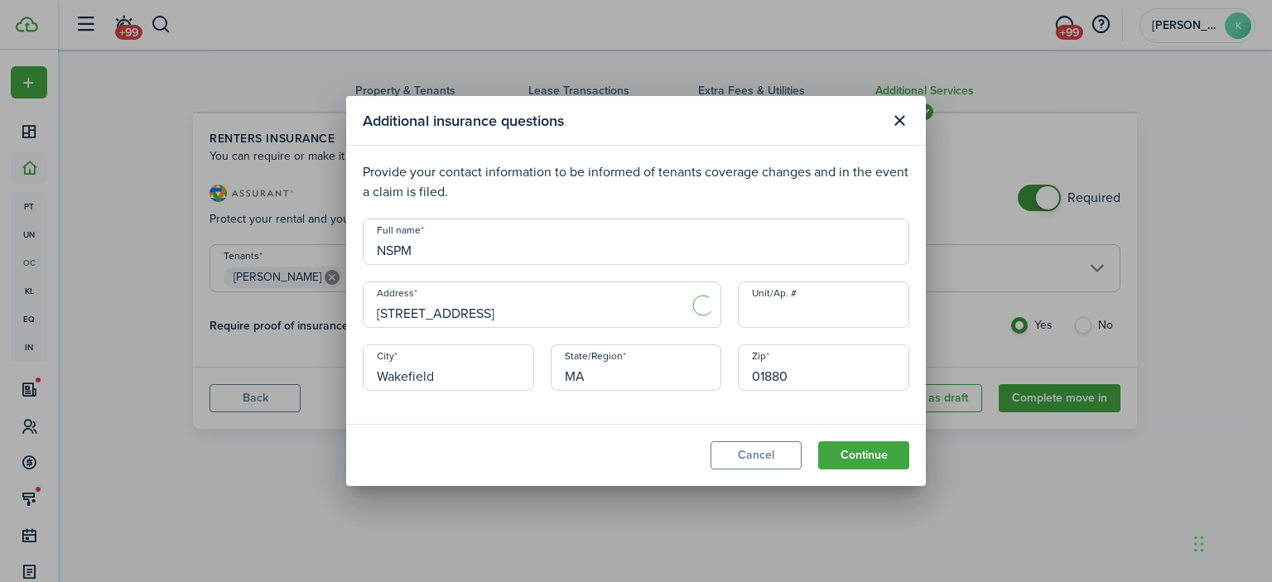
type input "[STREET_ADDRESS]"
click at [771, 317] on input "Unit/Ap. #" at bounding box center [823, 305] width 171 height 46
type input "482"
click at [867, 454] on button "Continue" at bounding box center [863, 455] width 91 height 28
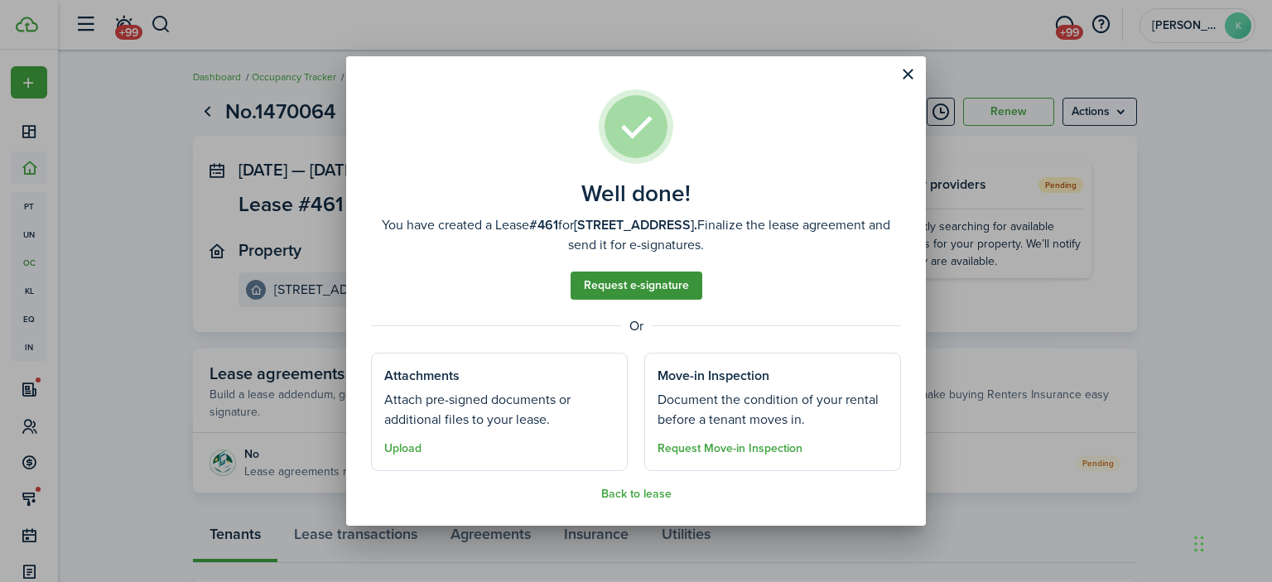
click at [665, 283] on link "Request e-signature" at bounding box center [637, 286] width 132 height 28
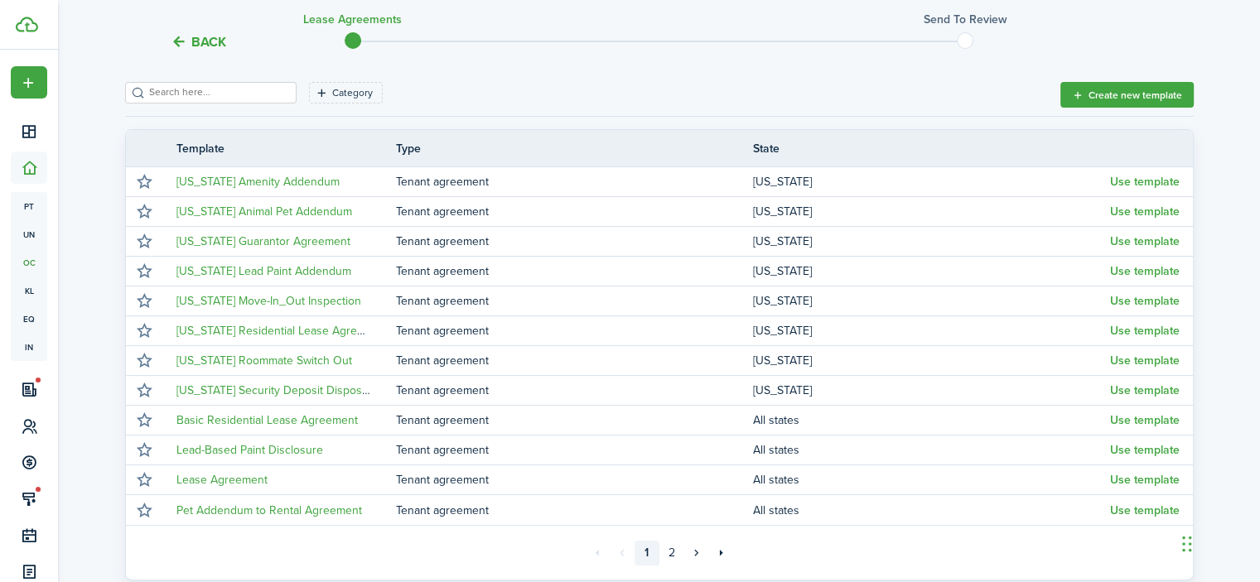
scroll to position [384, 0]
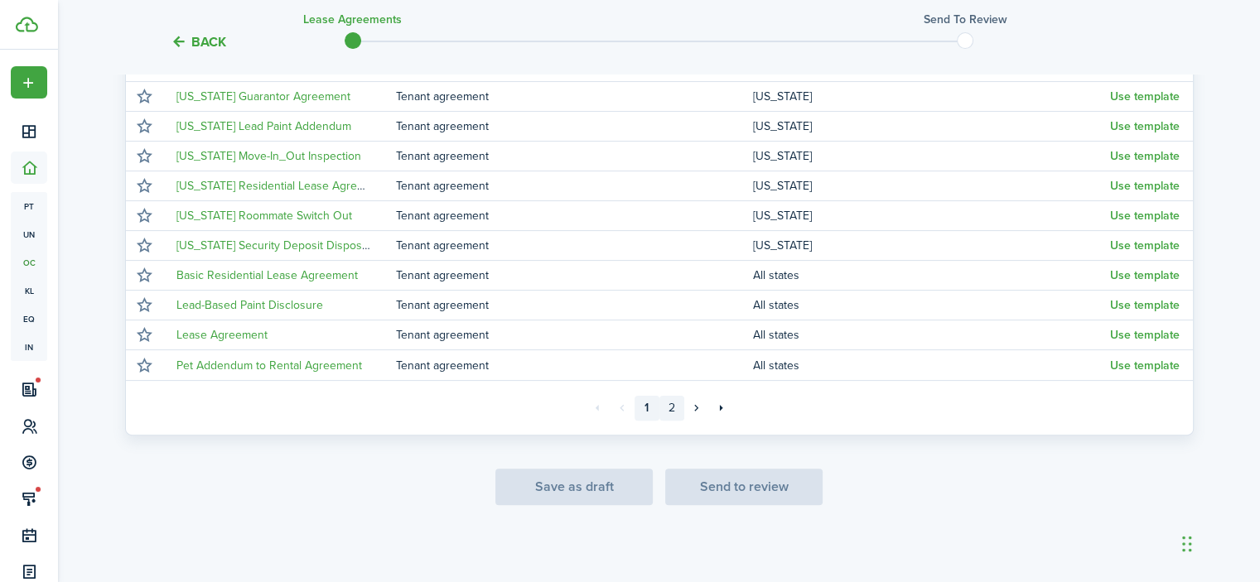
click at [668, 403] on link "2" at bounding box center [671, 408] width 25 height 25
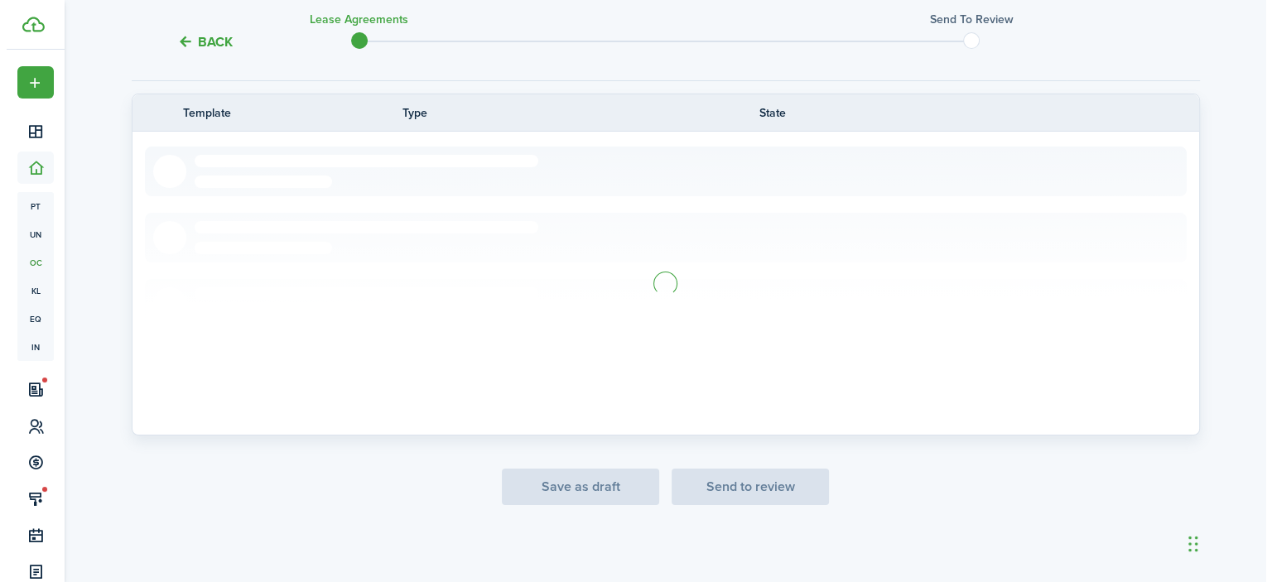
scroll to position [146, 0]
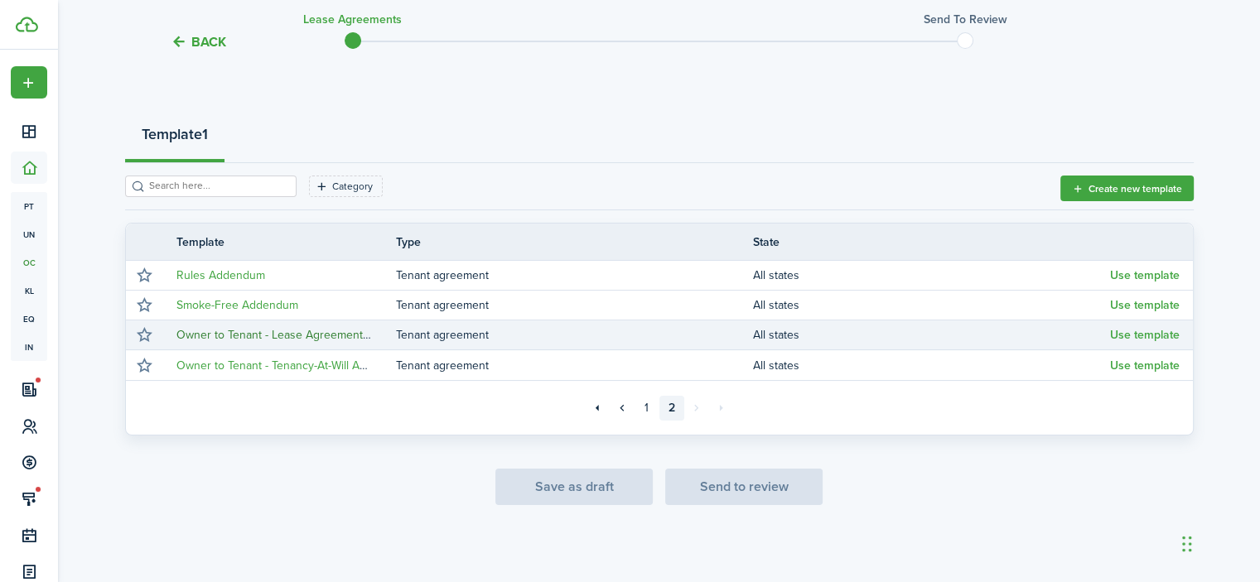
click at [346, 330] on link "Owner to Tenant - Lease Agreement Template w/ Pet Addendum 2019" at bounding box center [355, 334] width 358 height 17
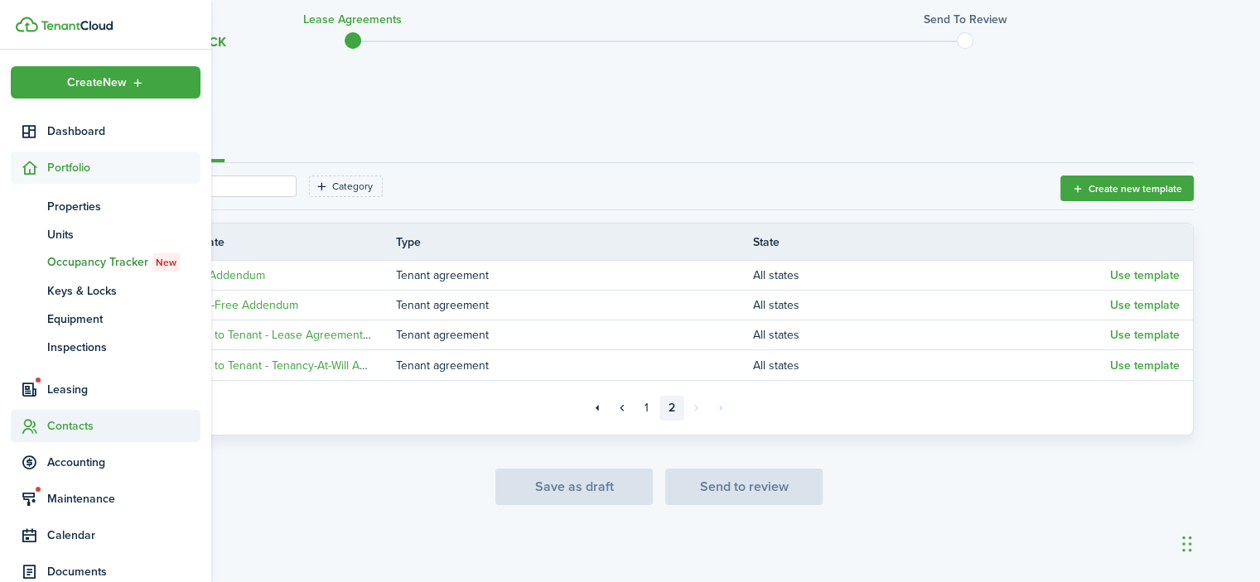
click at [84, 426] on span "Contacts" at bounding box center [123, 425] width 153 height 17
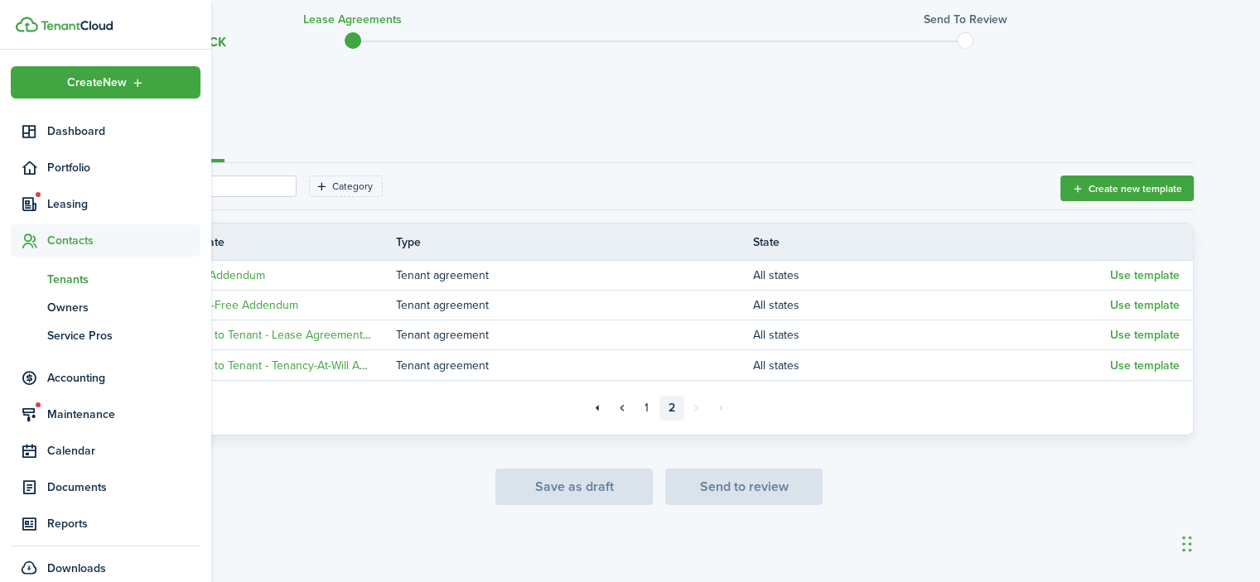
click at [83, 283] on span "Tenants" at bounding box center [123, 279] width 153 height 17
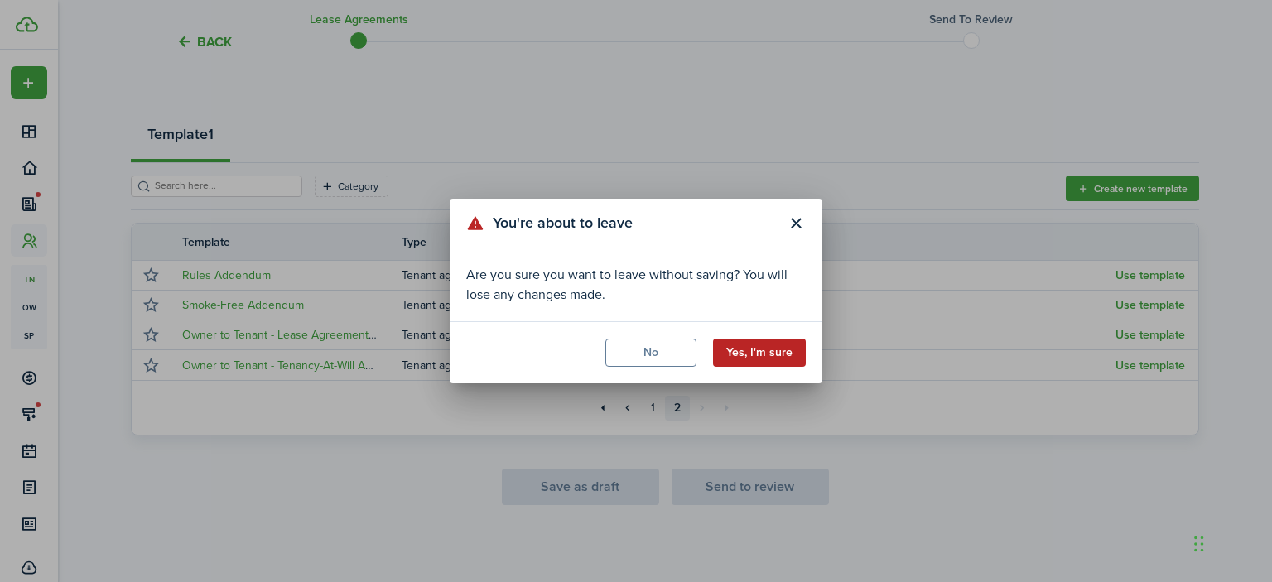
click at [748, 354] on button "Yes, I'm sure" at bounding box center [759, 353] width 93 height 28
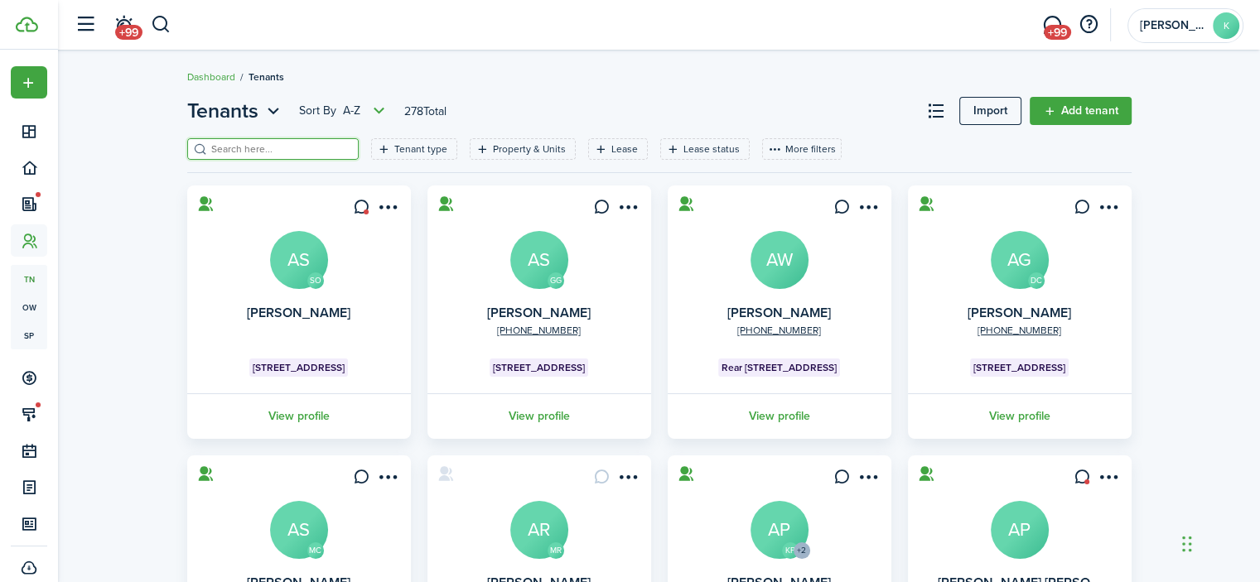
click at [277, 145] on input "search" at bounding box center [280, 150] width 146 height 16
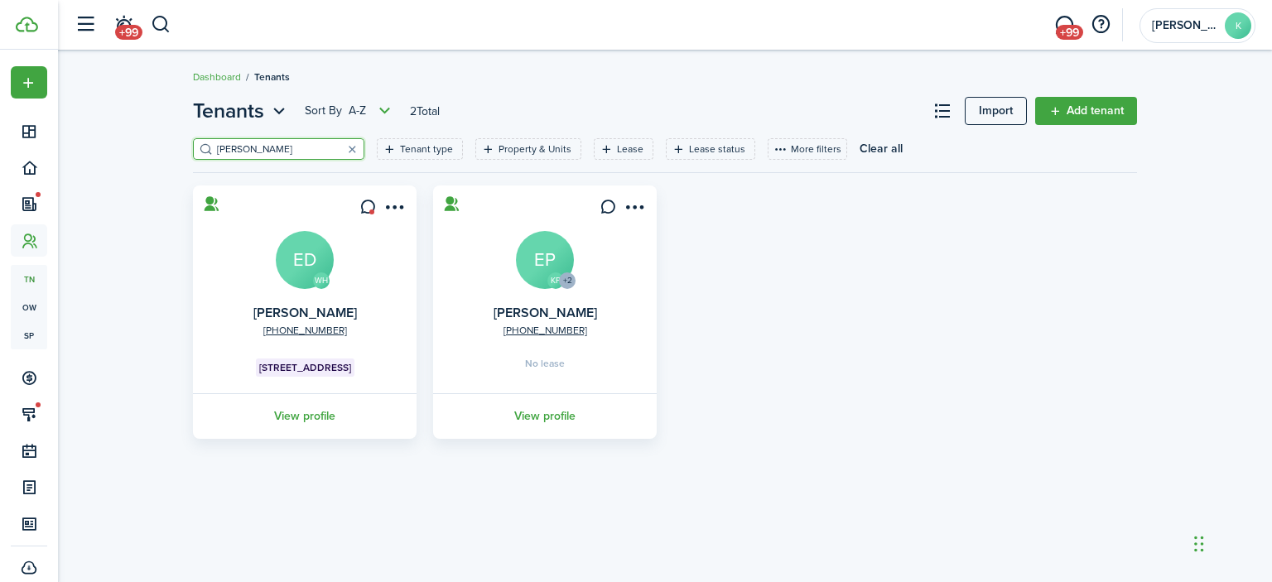
type input "[PERSON_NAME]"
click at [298, 248] on avatar-text "ED" at bounding box center [305, 260] width 58 height 58
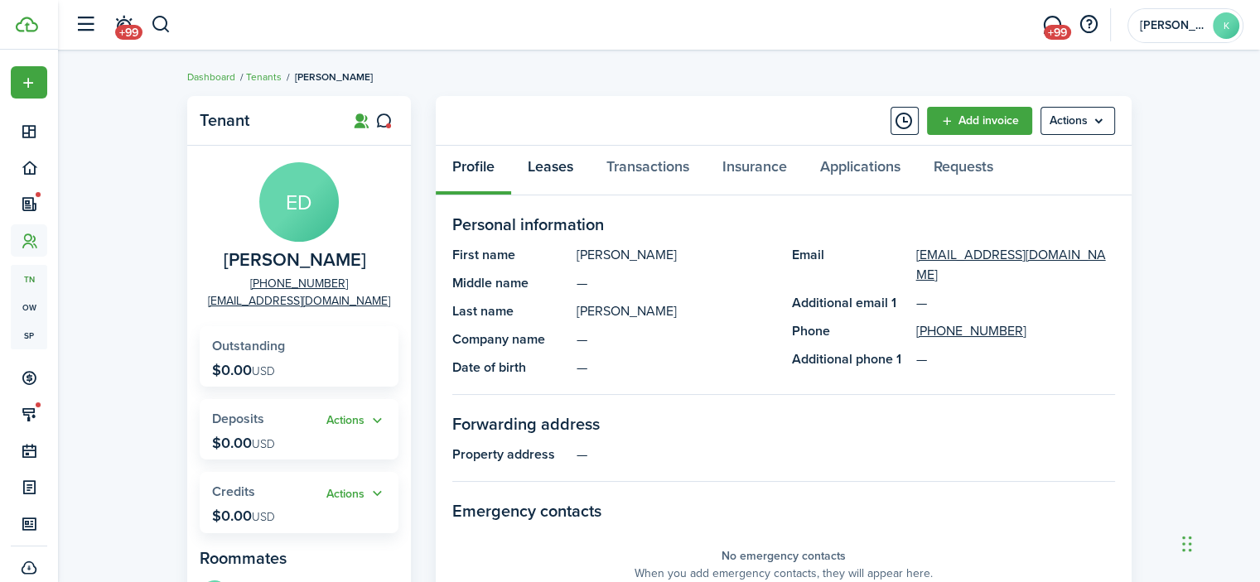
click at [550, 171] on link "Leases" at bounding box center [550, 171] width 79 height 50
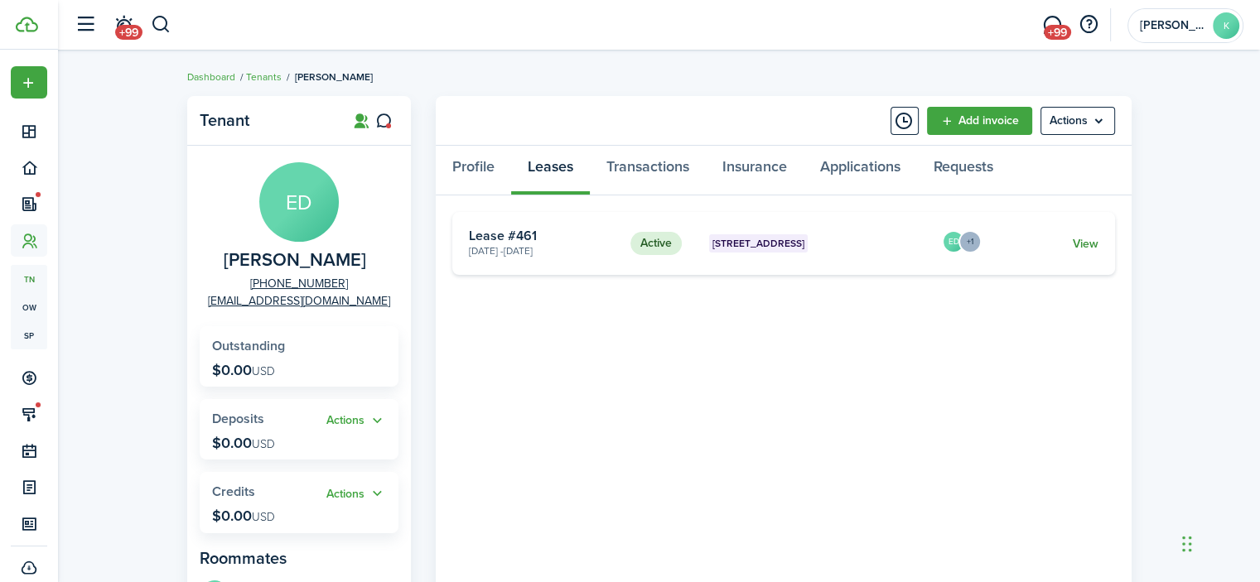
click at [1073, 251] on link "View" at bounding box center [1085, 243] width 26 height 17
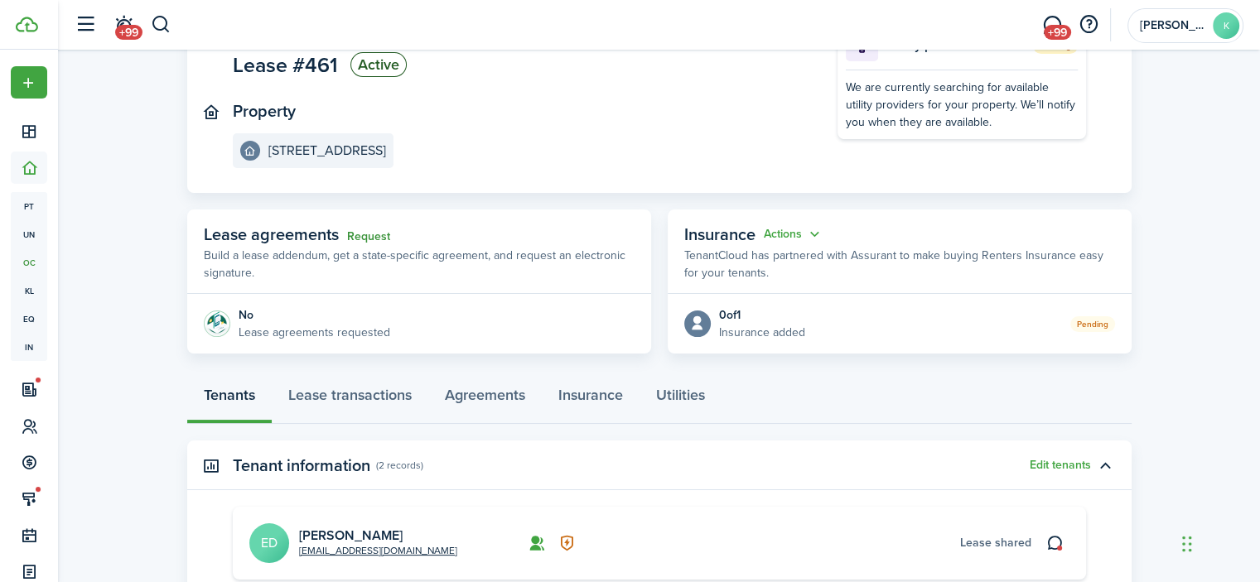
scroll to position [141, 0]
click at [375, 237] on link "Request" at bounding box center [368, 235] width 43 height 13
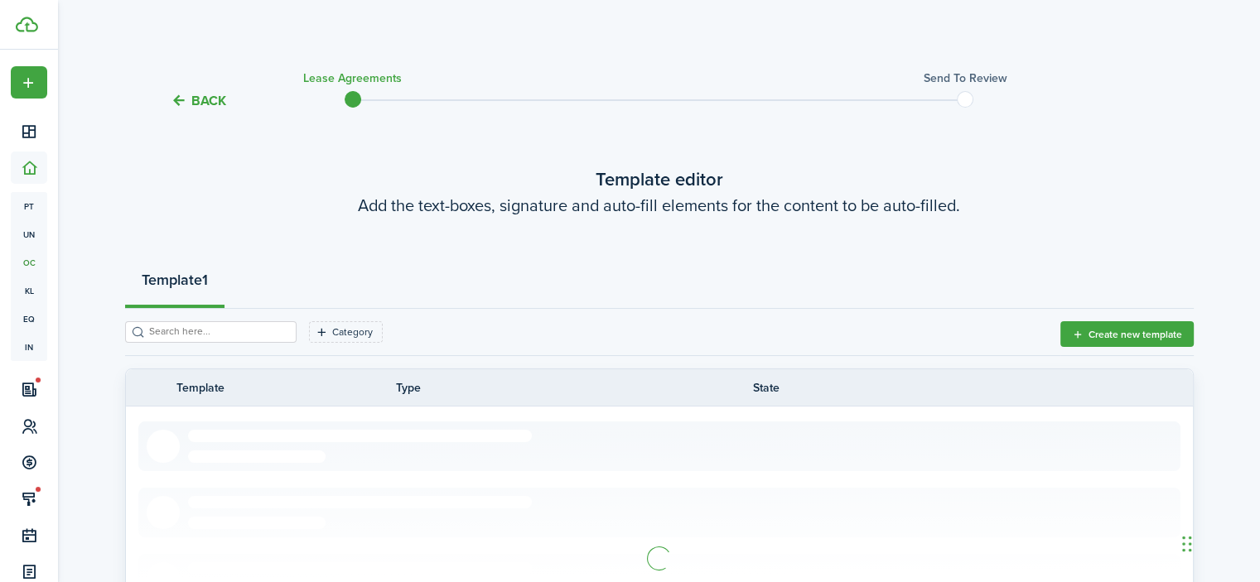
scroll to position [384, 0]
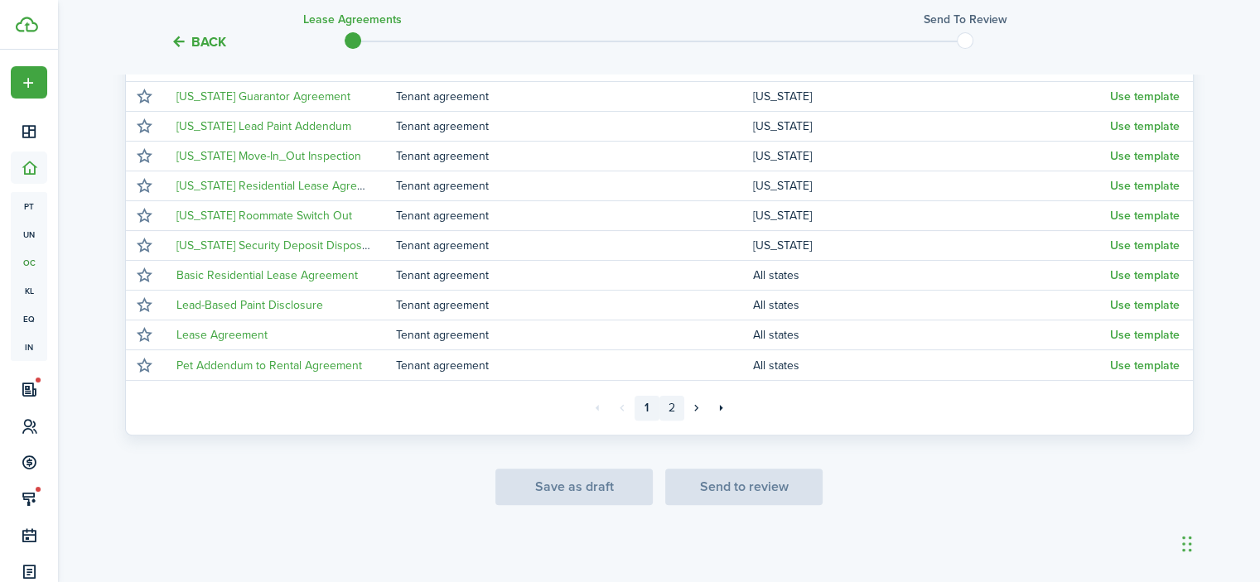
click at [671, 402] on link "2" at bounding box center [671, 408] width 25 height 25
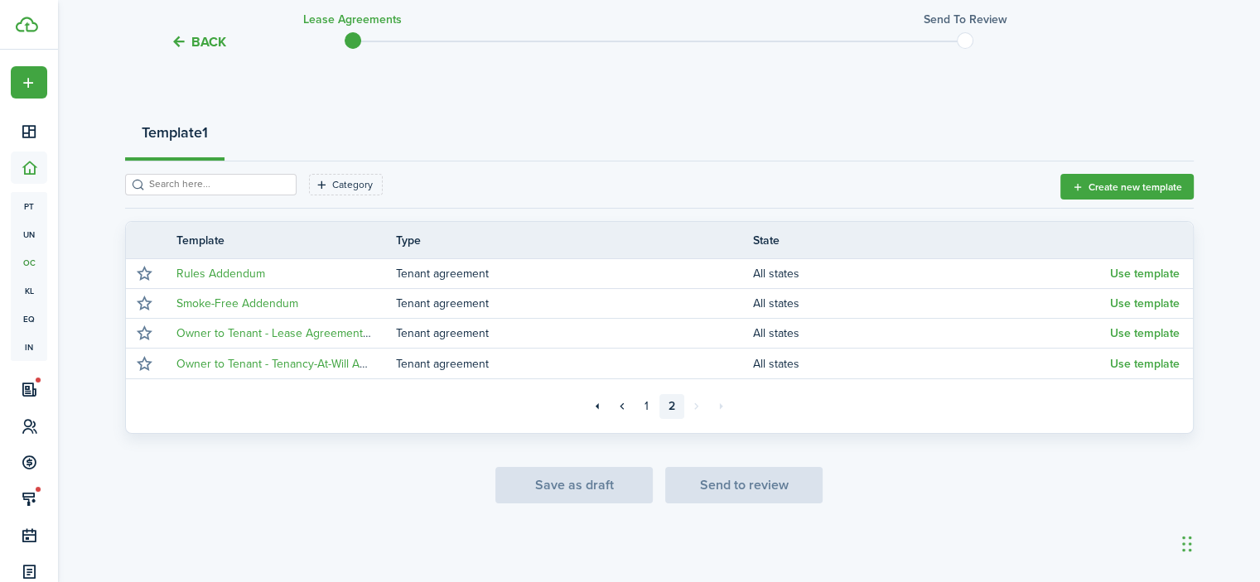
scroll to position [146, 0]
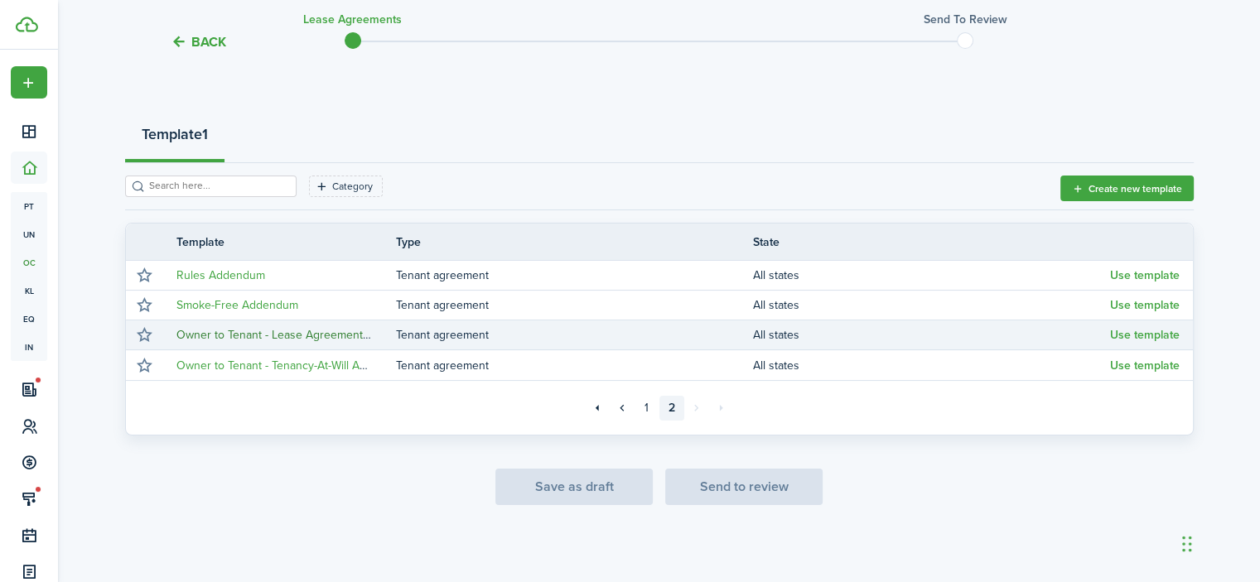
click at [357, 341] on link "Owner to Tenant - Lease Agreement Template w/ Pet Addendum 2019" at bounding box center [355, 334] width 358 height 17
